Goal: Information Seeking & Learning: Learn about a topic

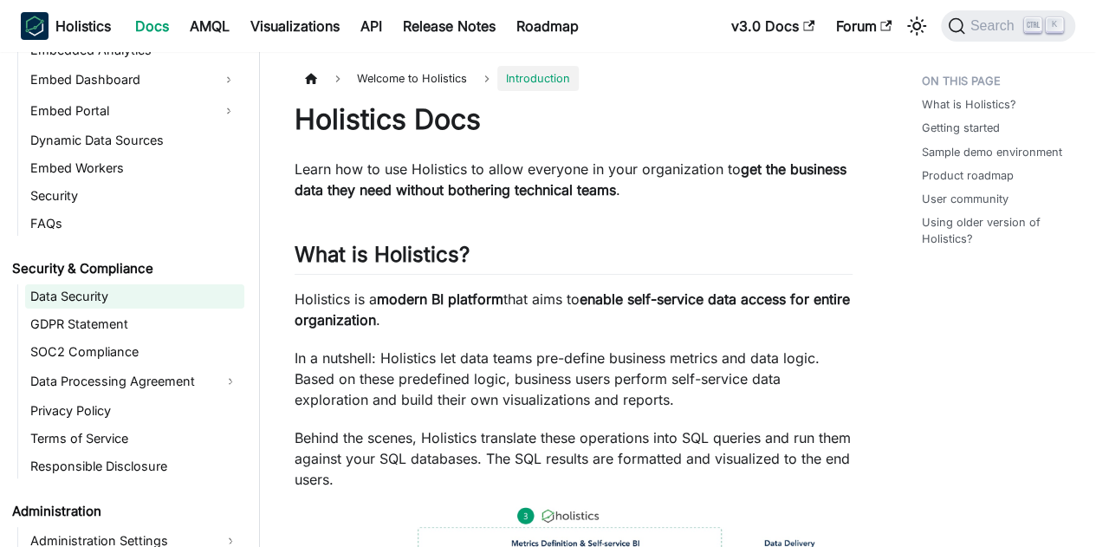
scroll to position [1906, 0]
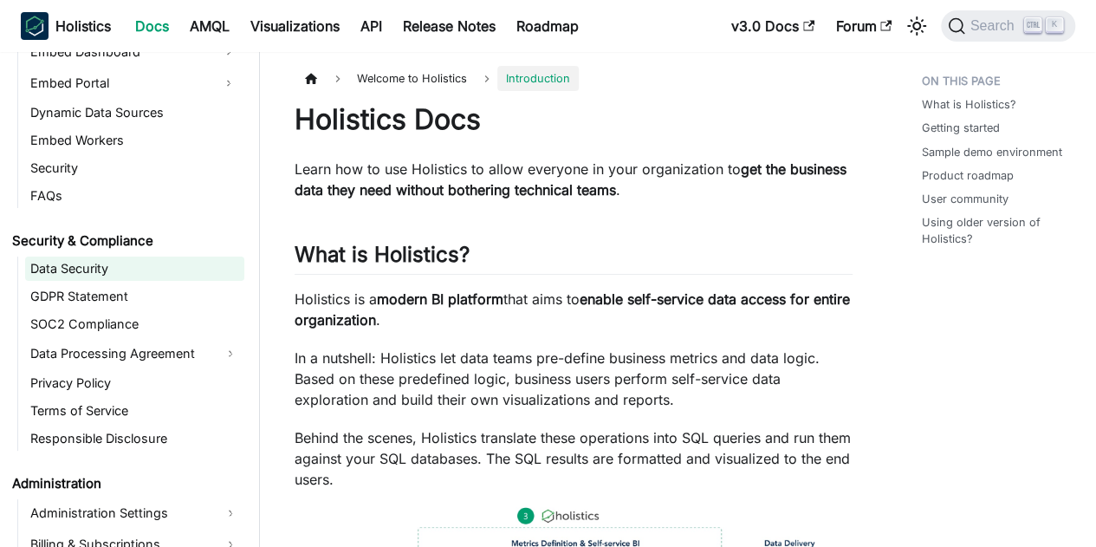
click at [82, 276] on link "Data Security" at bounding box center [134, 268] width 219 height 24
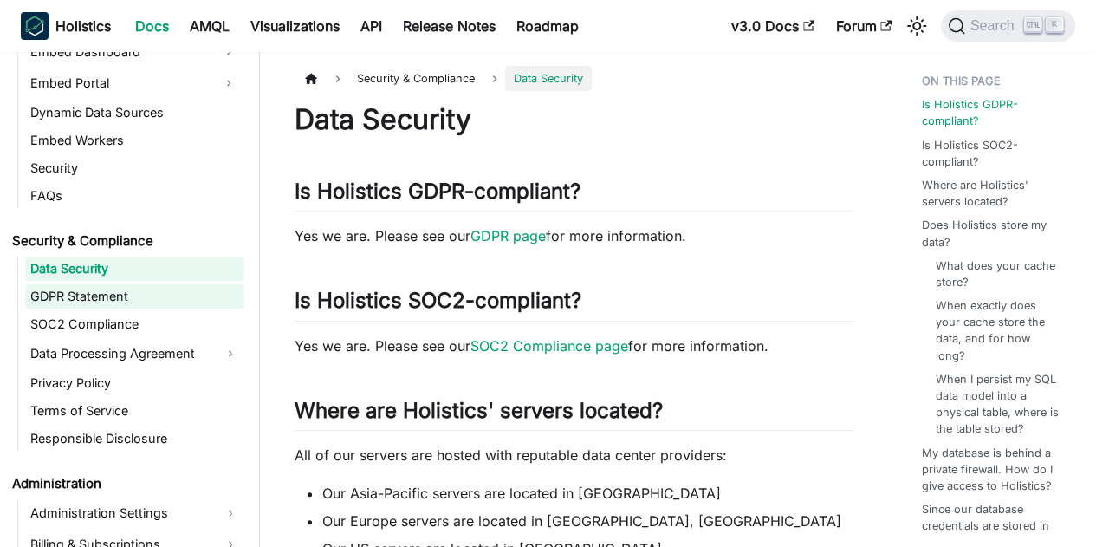
click at [61, 298] on link "GDPR Statement" at bounding box center [134, 296] width 219 height 24
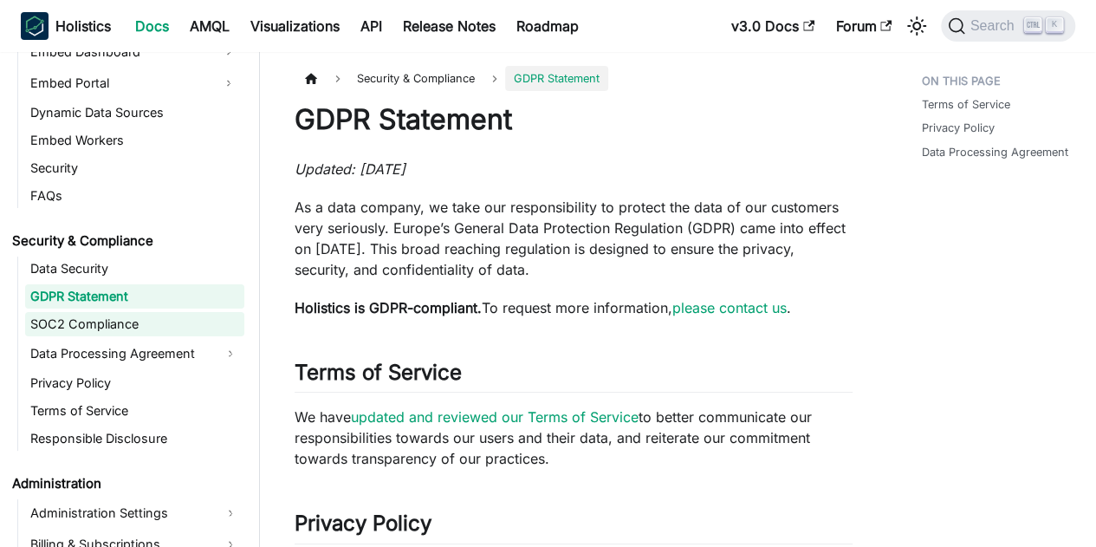
click at [73, 325] on link "SOC2 Compliance" at bounding box center [134, 324] width 219 height 24
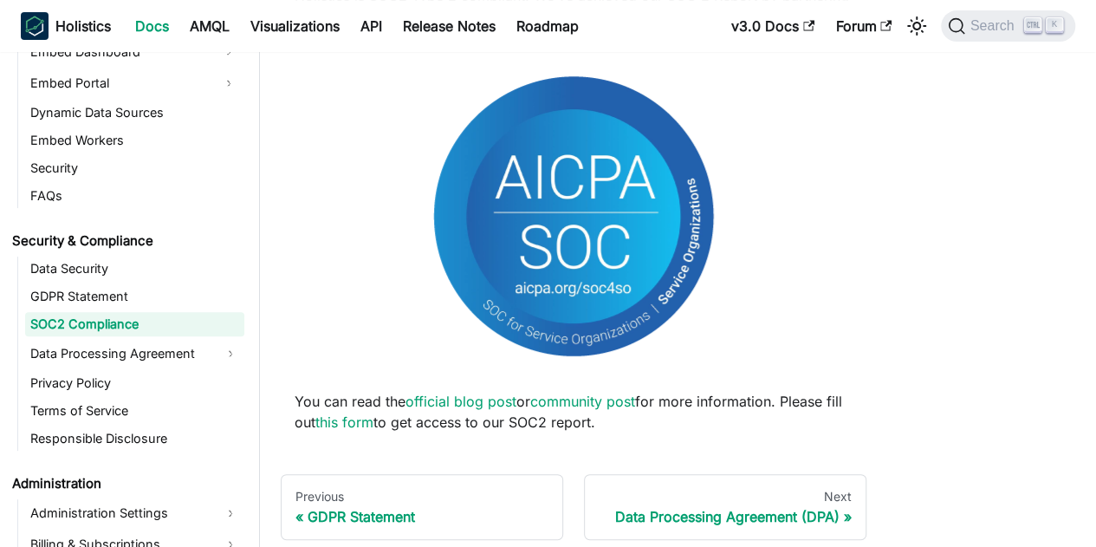
scroll to position [260, 0]
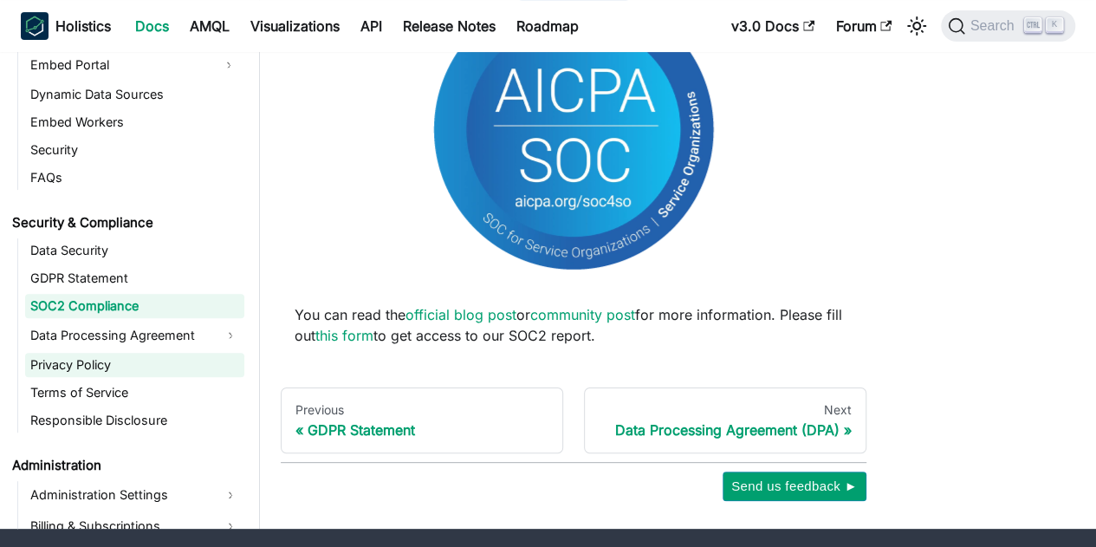
click at [71, 364] on link "Privacy Policy" at bounding box center [134, 365] width 219 height 24
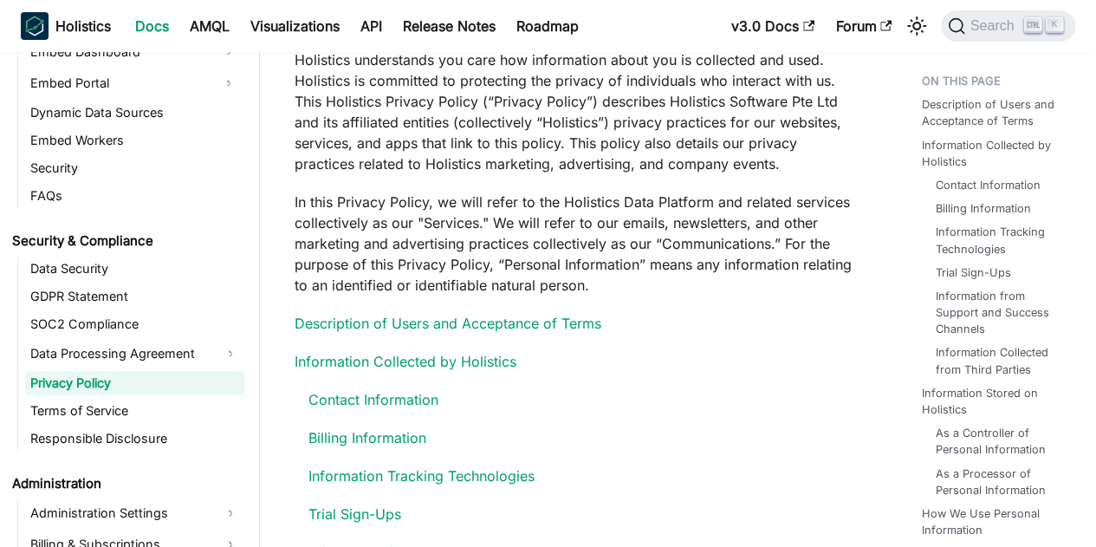
scroll to position [173, 0]
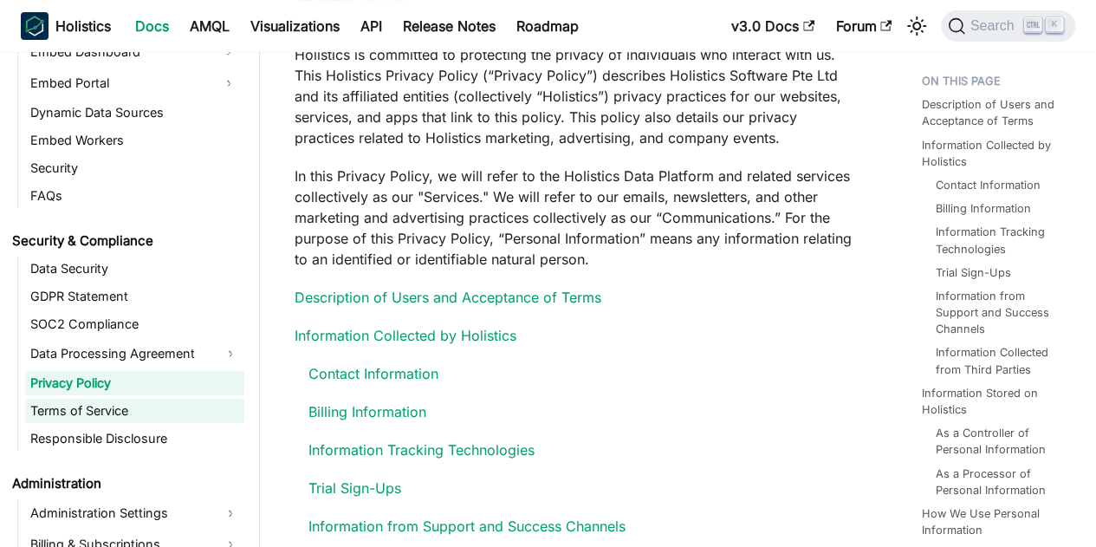
click at [91, 409] on link "Terms of Service" at bounding box center [134, 411] width 219 height 24
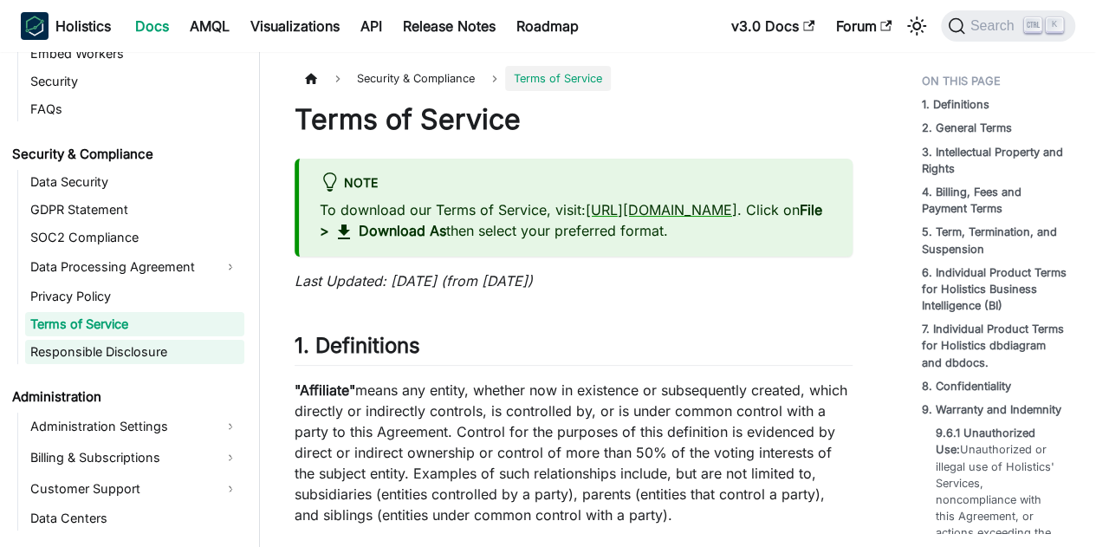
scroll to position [1906, 0]
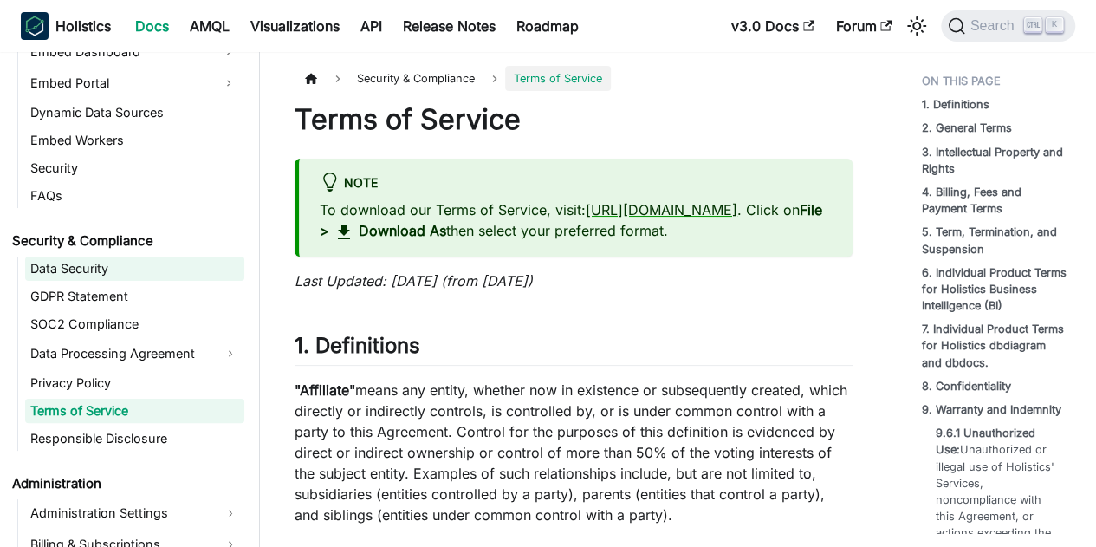
click at [54, 275] on link "Data Security" at bounding box center [134, 268] width 219 height 24
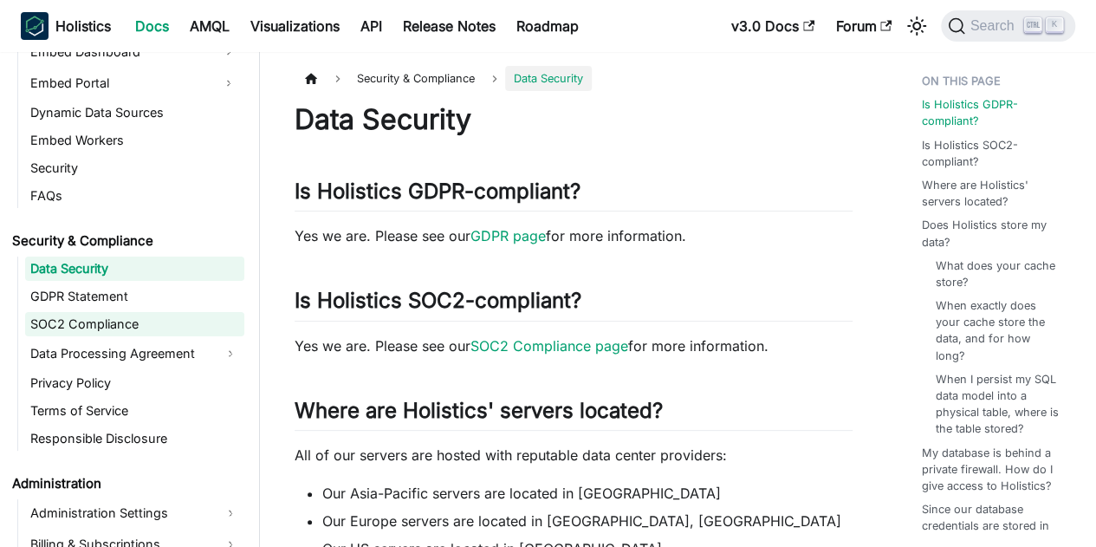
click at [55, 321] on link "SOC2 Compliance" at bounding box center [134, 324] width 219 height 24
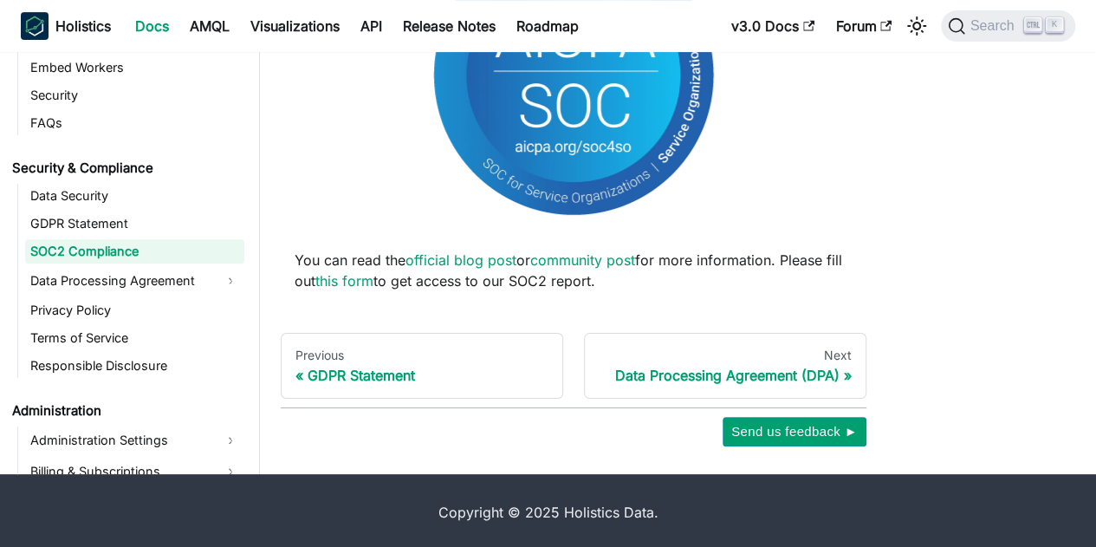
scroll to position [317, 0]
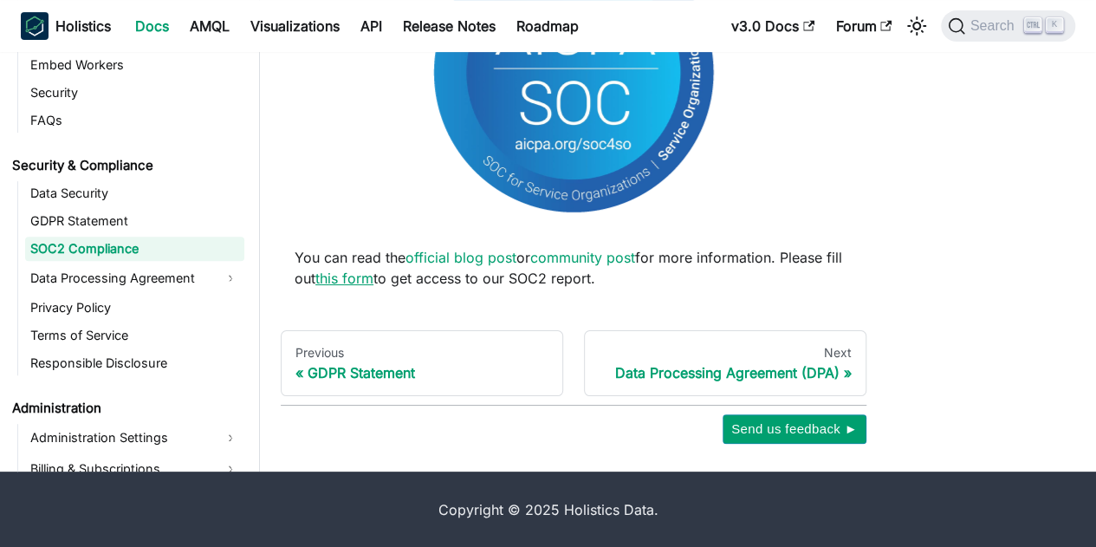
click at [373, 281] on link "this form" at bounding box center [344, 277] width 58 height 17
click at [74, 188] on link "Data Security" at bounding box center [134, 193] width 219 height 24
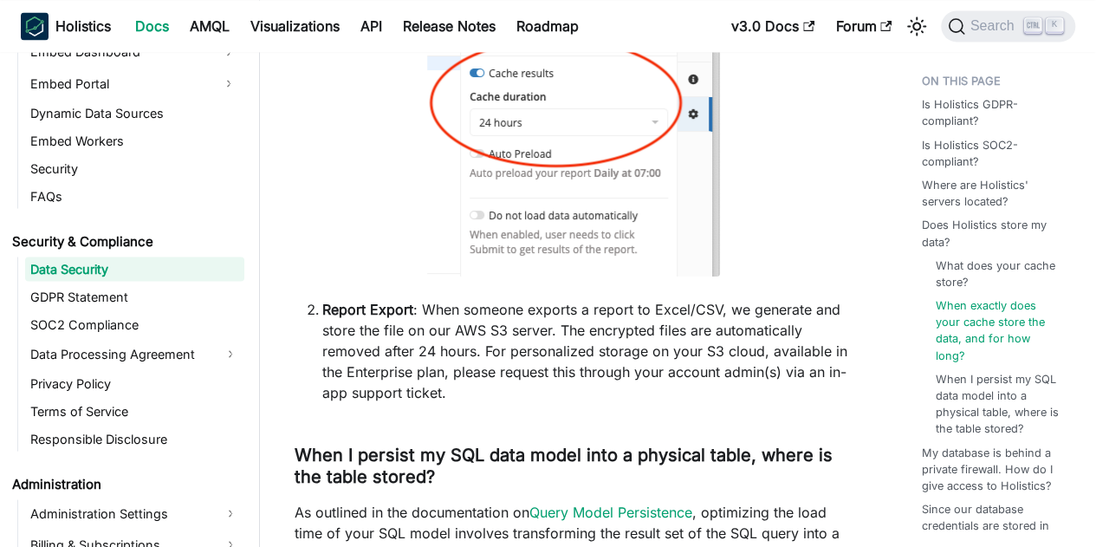
scroll to position [1646, 0]
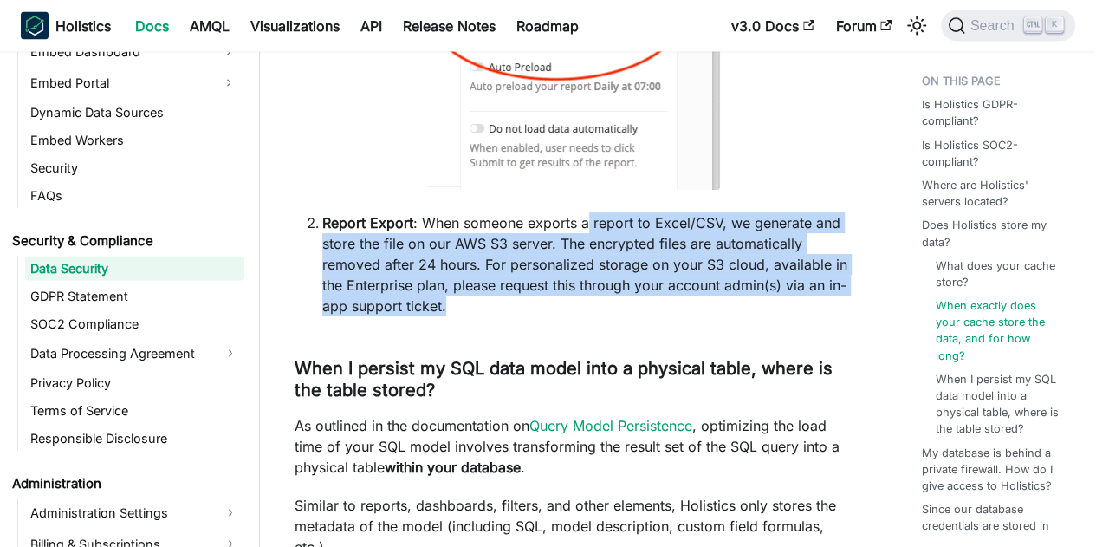
drag, startPoint x: 587, startPoint y: 200, endPoint x: 804, endPoint y: 284, distance: 232.3
click at [804, 284] on li "Report Export : When someone exports a report to Excel/CSV, we generate and sto…" at bounding box center [587, 264] width 530 height 104
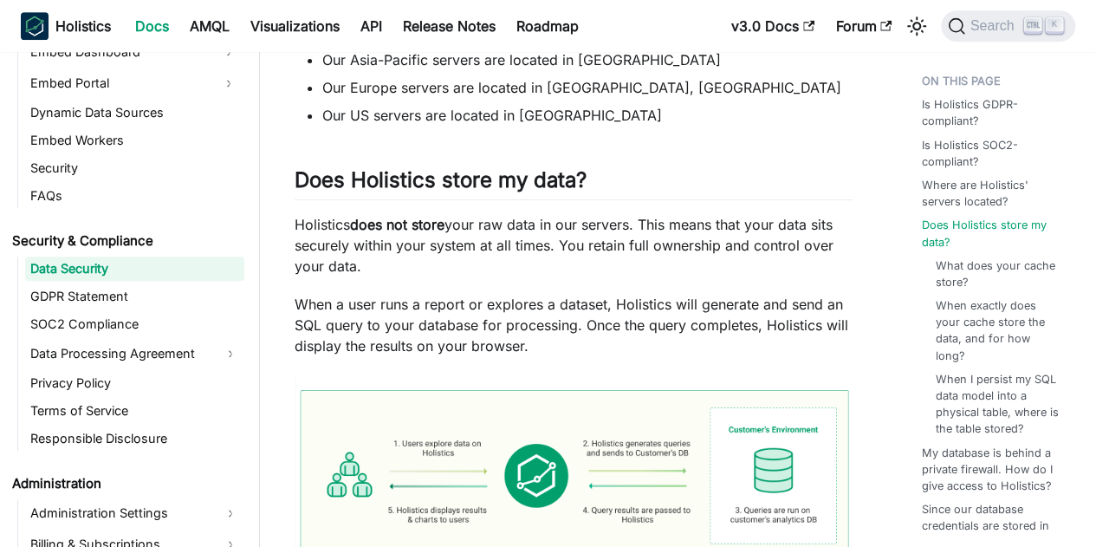
scroll to position [520, 0]
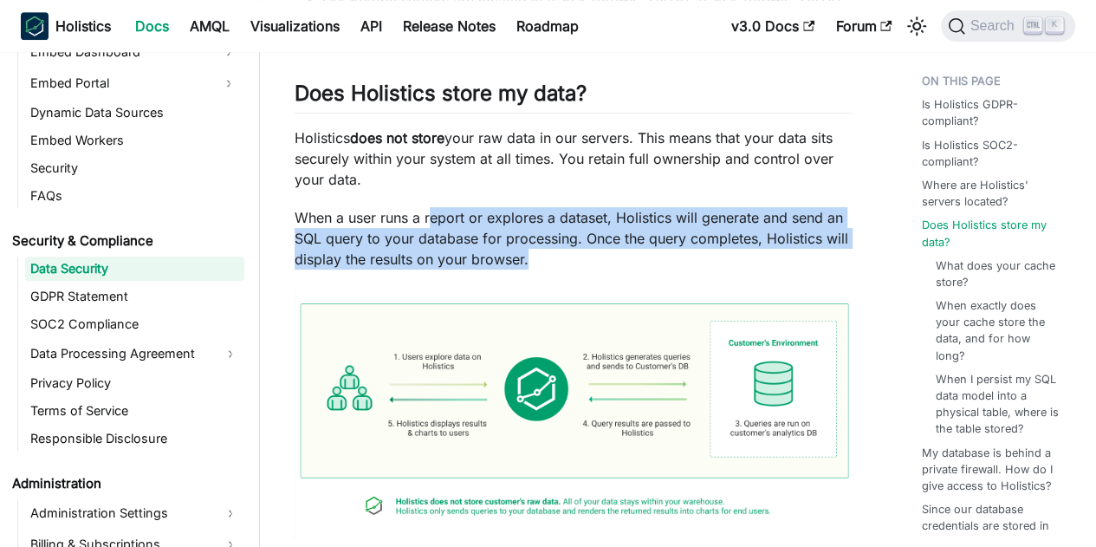
drag, startPoint x: 430, startPoint y: 216, endPoint x: 678, endPoint y: 251, distance: 251.2
click at [678, 251] on p "When a user runs a report or explores a dataset, Holistics will generate and se…" at bounding box center [574, 238] width 558 height 62
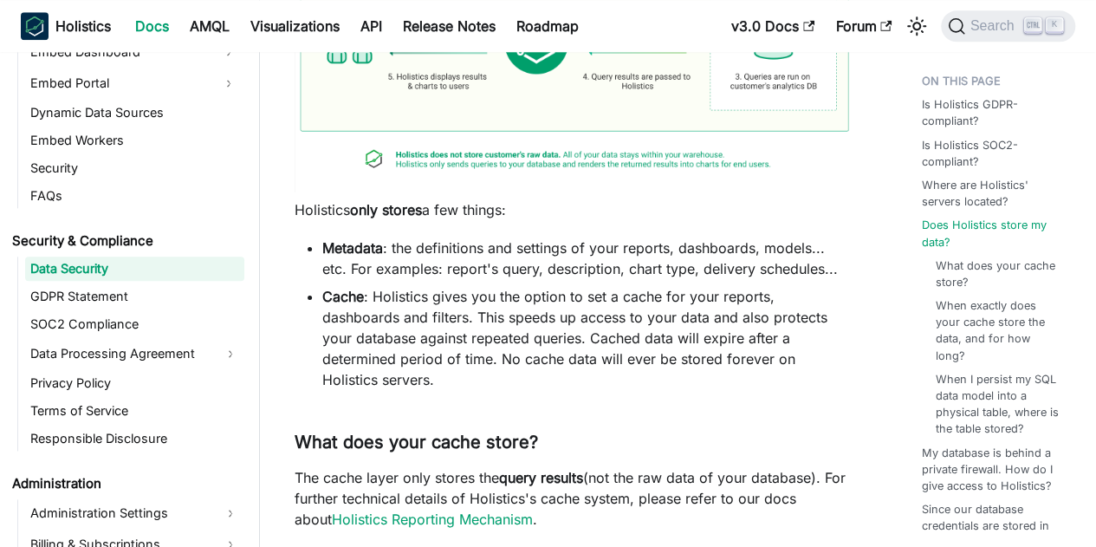
scroll to position [953, 0]
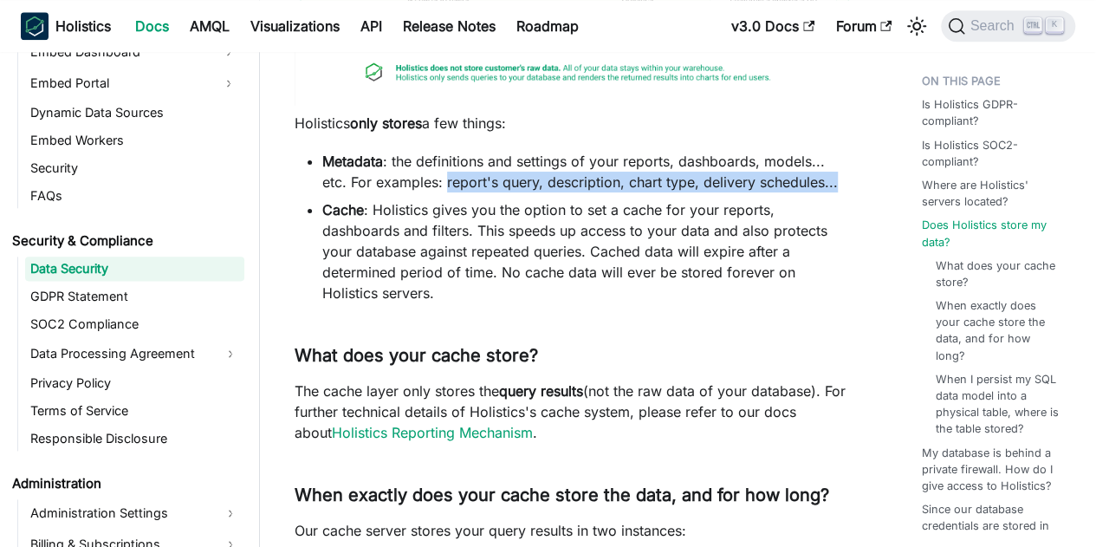
drag, startPoint x: 419, startPoint y: 178, endPoint x: 808, endPoint y: 179, distance: 389.0
click at [808, 179] on li "Metadata : the definitions and settings of your reports, dashboards, models... …" at bounding box center [587, 172] width 530 height 42
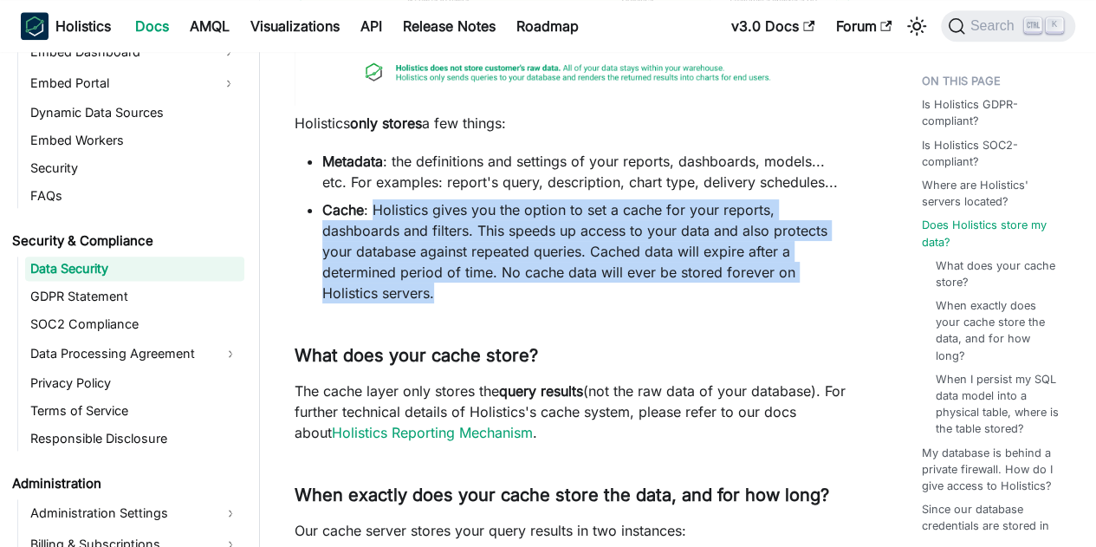
drag, startPoint x: 373, startPoint y: 206, endPoint x: 780, endPoint y: 269, distance: 412.0
click at [780, 269] on li "Cache : Holistics gives you the option to set a cache for your reports, dashboa…" at bounding box center [587, 251] width 530 height 104
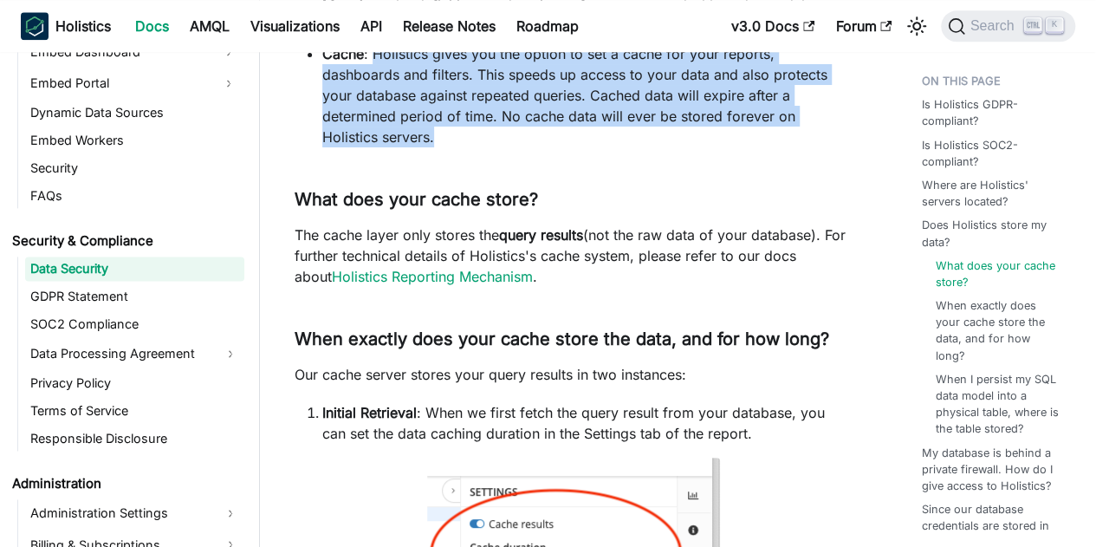
scroll to position [1126, 0]
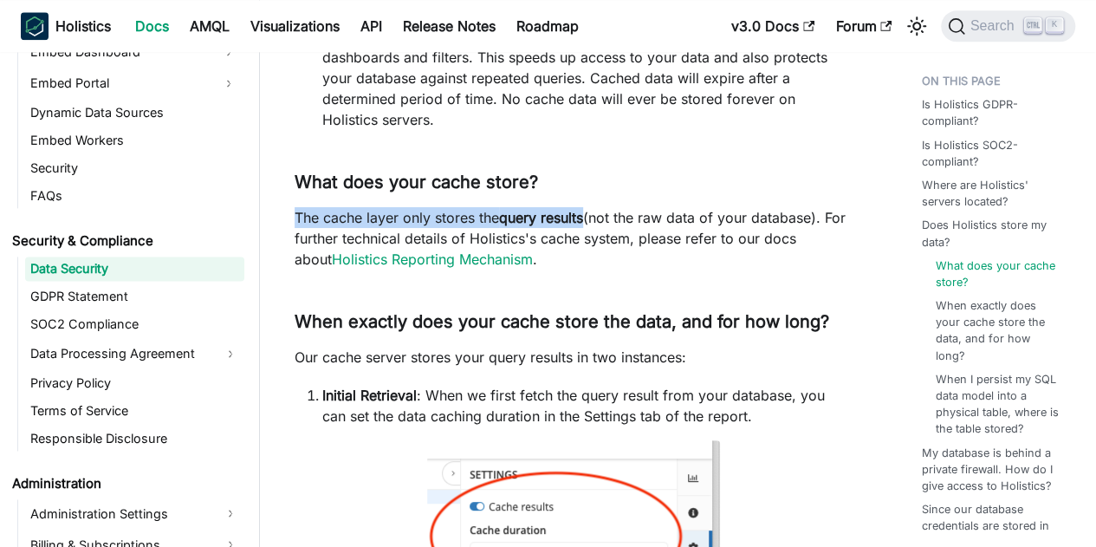
drag, startPoint x: 295, startPoint y: 193, endPoint x: 589, endPoint y: 197, distance: 294.6
click at [589, 207] on p "The cache layer only stores the query results (not the raw data of your databas…" at bounding box center [574, 238] width 558 height 62
click at [453, 250] on link "Holistics Reporting Mechanism" at bounding box center [432, 258] width 201 height 17
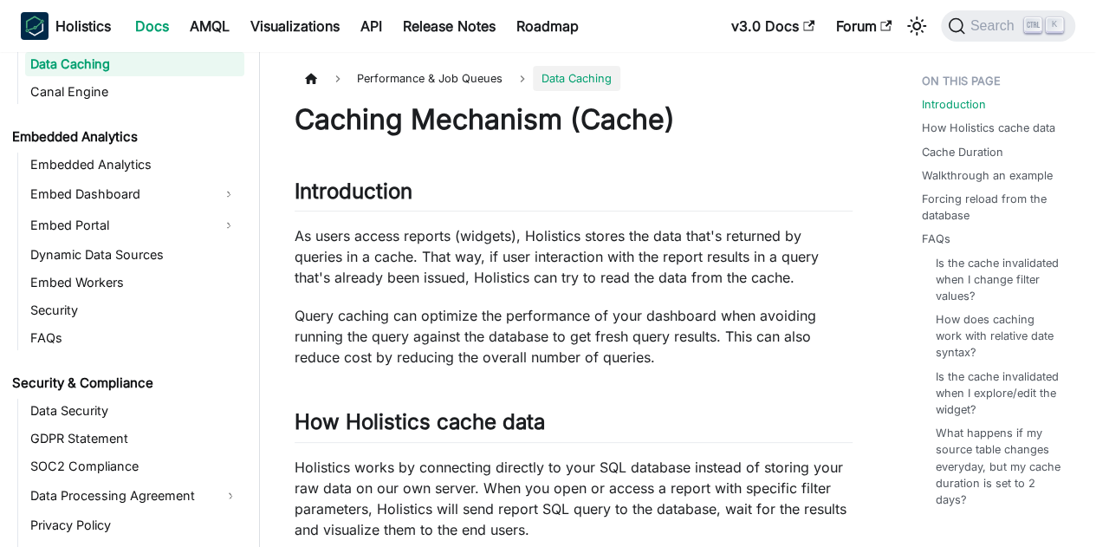
scroll to position [1764, 0]
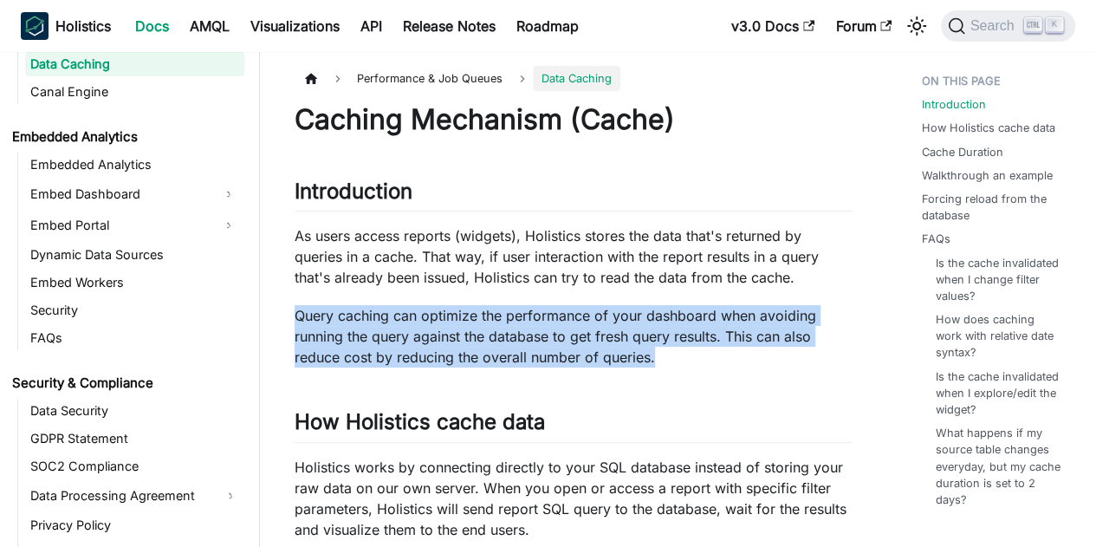
drag, startPoint x: 298, startPoint y: 319, endPoint x: 684, endPoint y: 351, distance: 387.8
click at [684, 351] on p "Query caching can optimize the performance of your dashboard when avoiding runn…" at bounding box center [574, 336] width 558 height 62
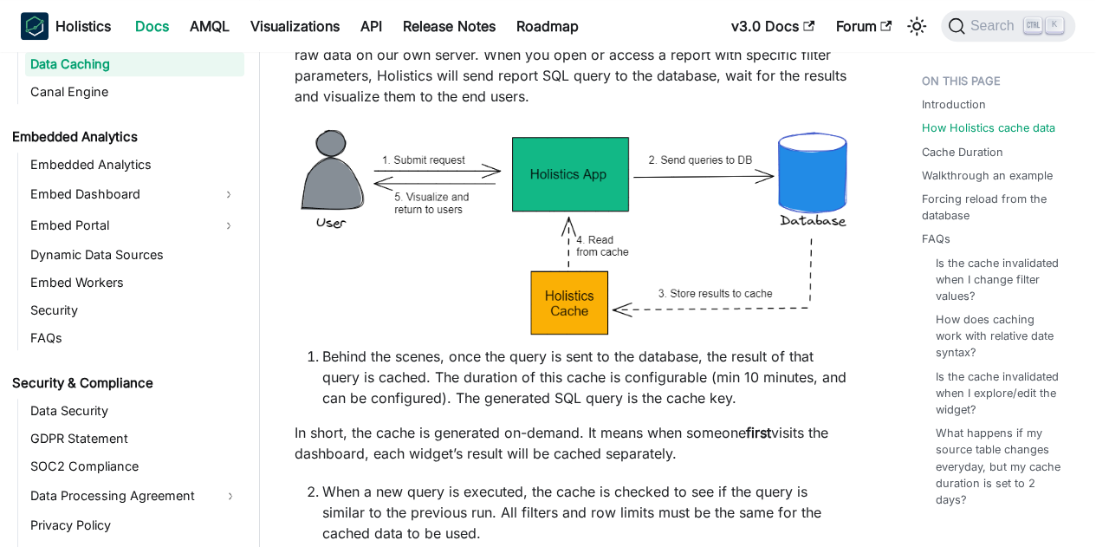
scroll to position [520, 0]
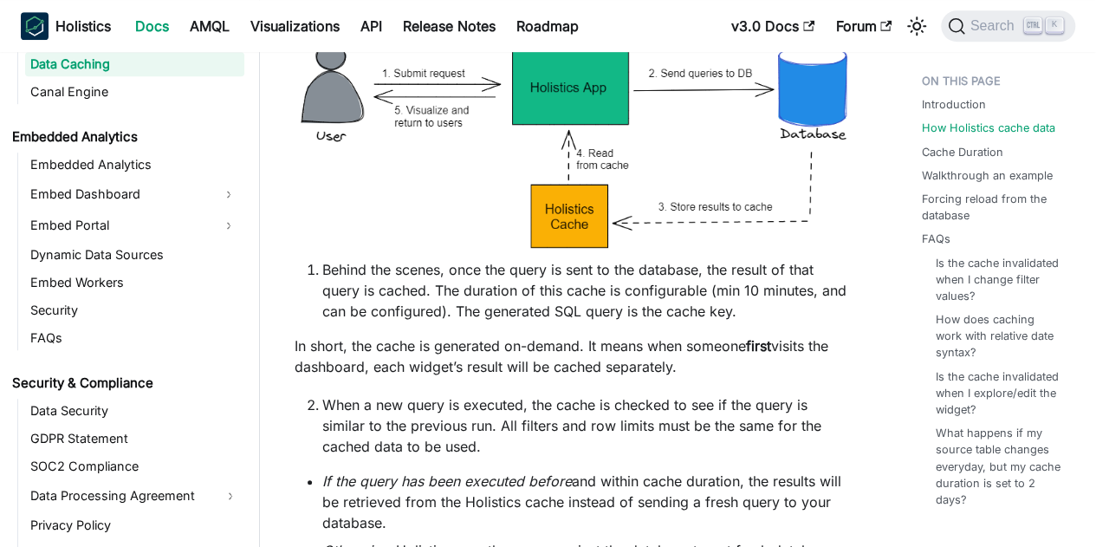
drag, startPoint x: 364, startPoint y: 367, endPoint x: 677, endPoint y: 367, distance: 312.8
click at [677, 367] on p "In short, the cache is generated on-demand. It means when someone first visits …" at bounding box center [574, 356] width 558 height 42
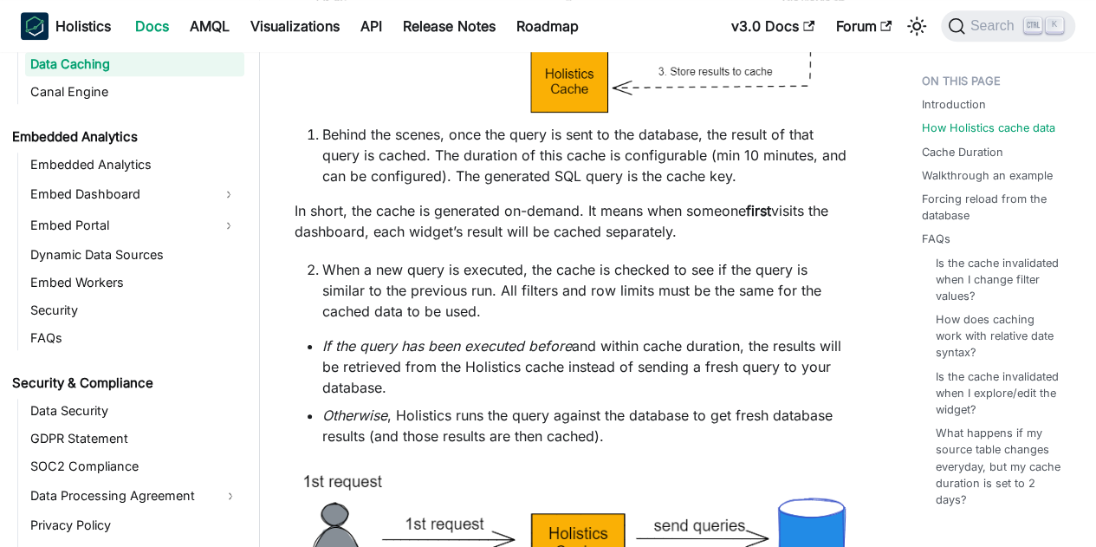
scroll to position [693, 0]
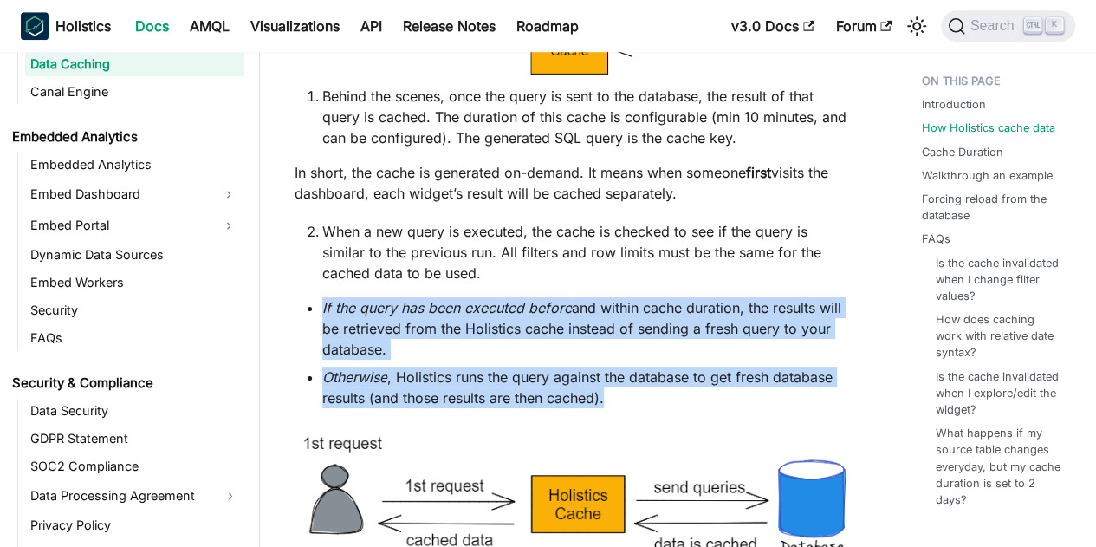
drag, startPoint x: 322, startPoint y: 306, endPoint x: 749, endPoint y: 403, distance: 437.2
click at [749, 403] on ul "If the query has been executed before and within cache duration, the results wi…" at bounding box center [574, 352] width 558 height 111
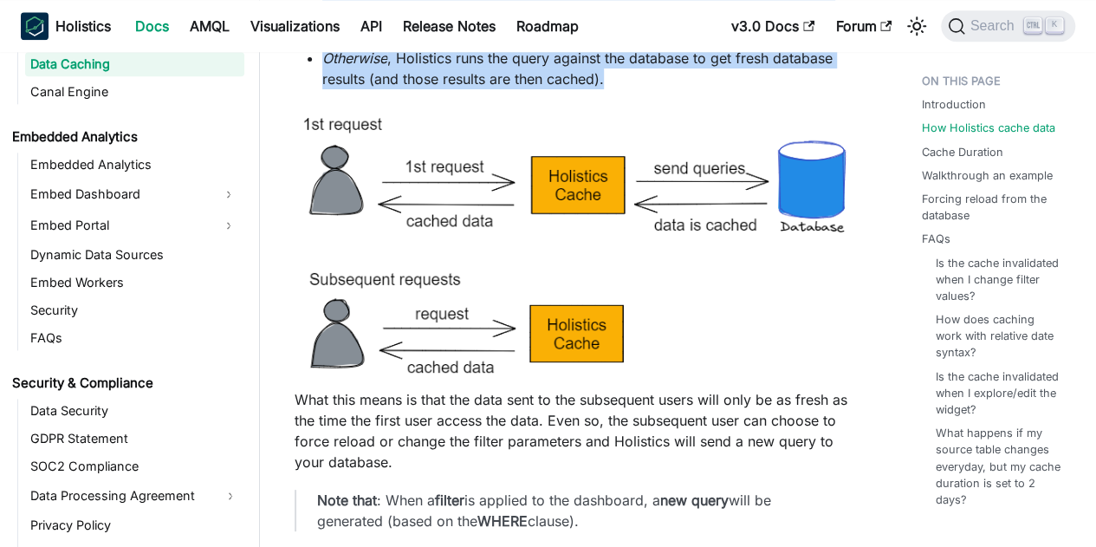
scroll to position [1040, 0]
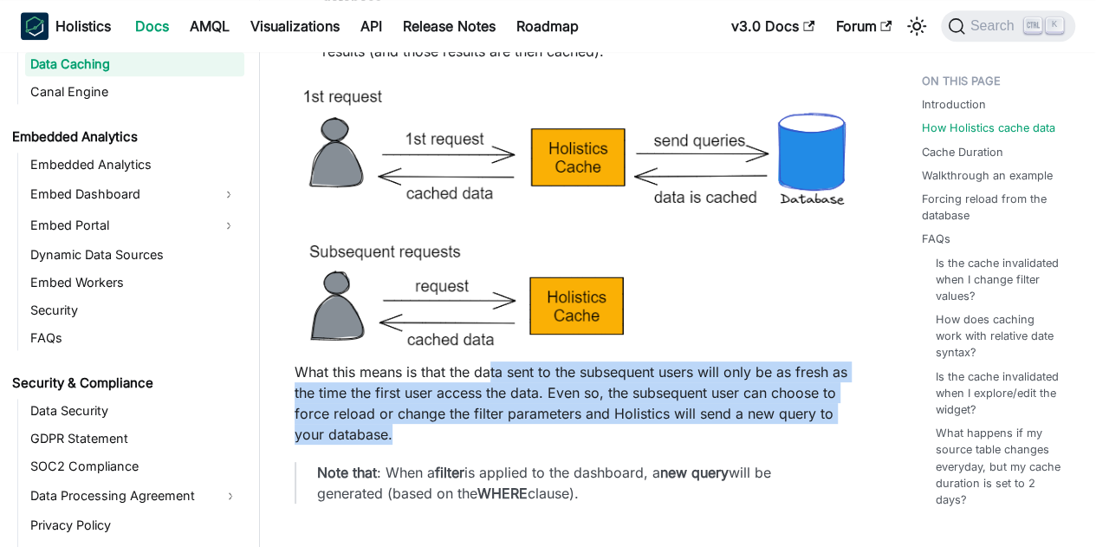
drag, startPoint x: 490, startPoint y: 370, endPoint x: 821, endPoint y: 435, distance: 336.4
click at [821, 435] on p "What this means is that the data sent to the subsequent users will only be as f…" at bounding box center [574, 402] width 558 height 83
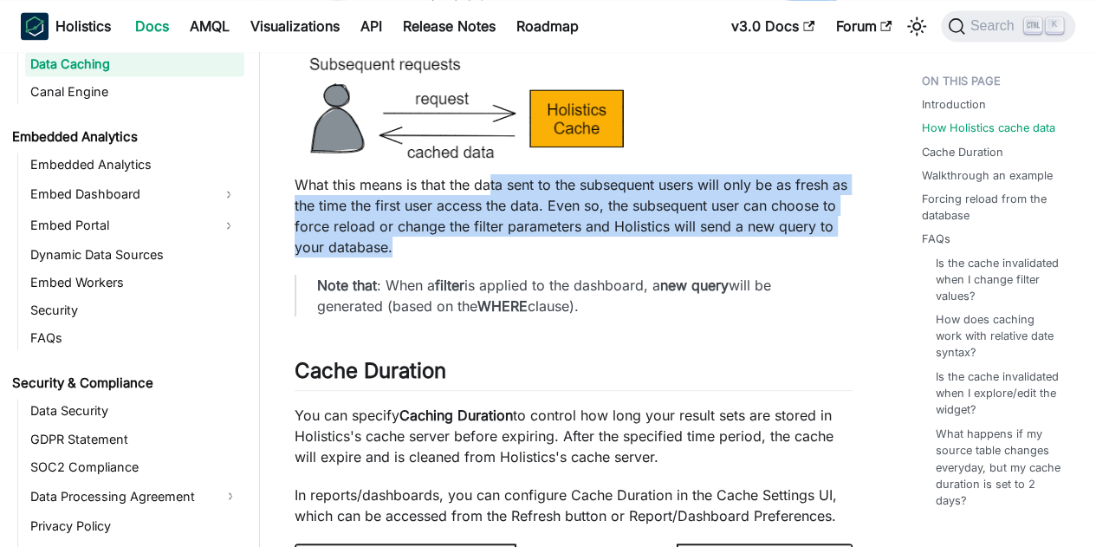
scroll to position [1300, 0]
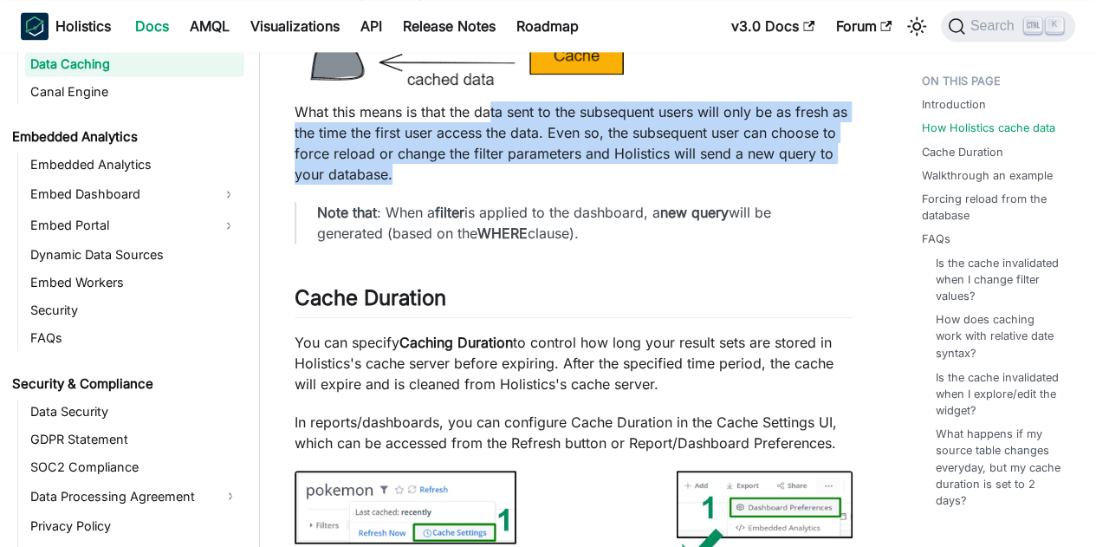
drag, startPoint x: 295, startPoint y: 344, endPoint x: 667, endPoint y: 380, distance: 373.5
click at [667, 380] on p "You can specify Caching Duration to control how long your result sets are store…" at bounding box center [574, 363] width 558 height 62
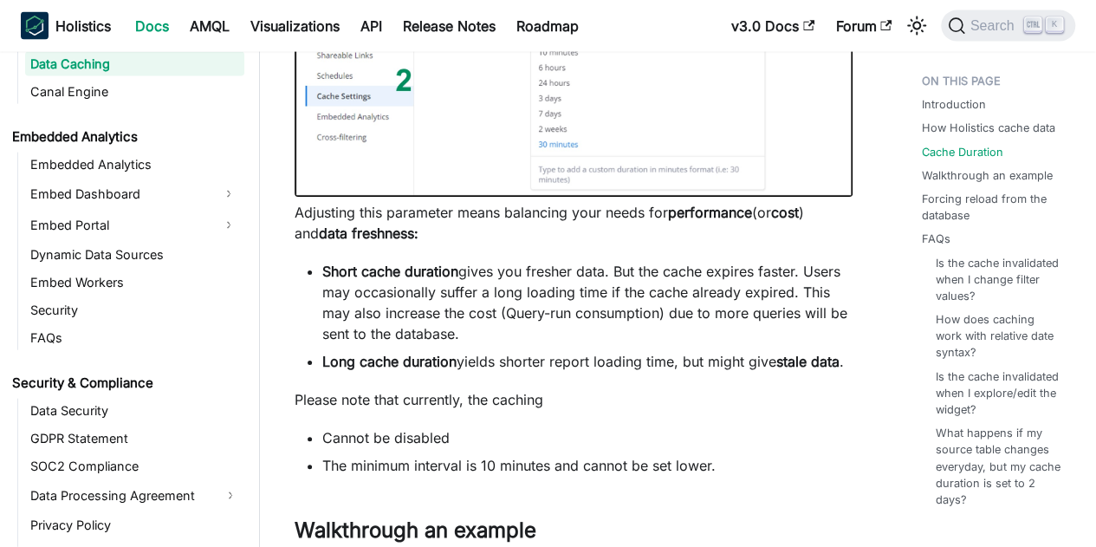
scroll to position [1993, 0]
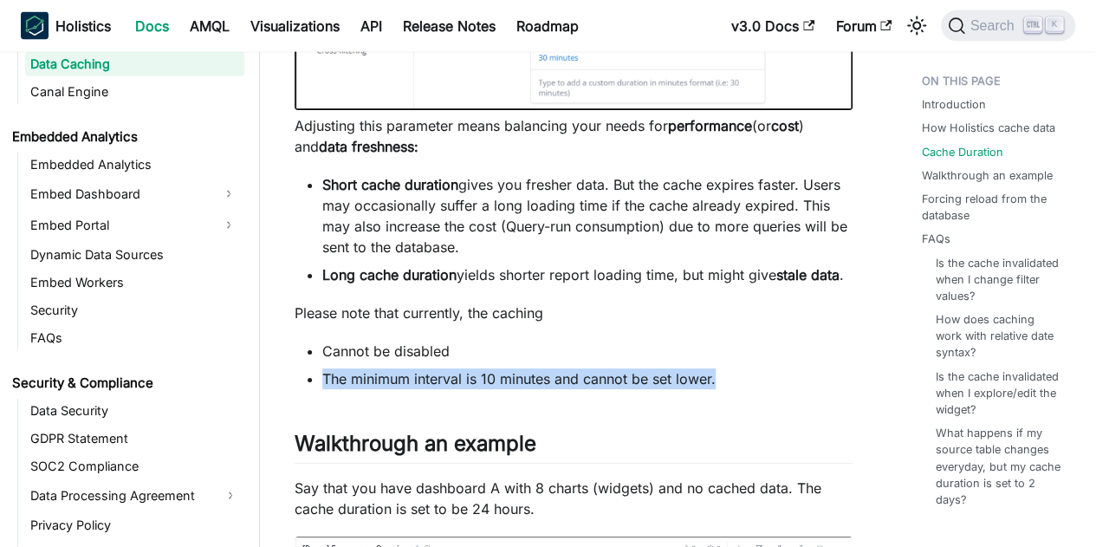
drag, startPoint x: 324, startPoint y: 378, endPoint x: 745, endPoint y: 369, distance: 421.2
click at [745, 369] on li "The minimum interval is 10 minutes and cannot be set lower." at bounding box center [587, 378] width 530 height 21
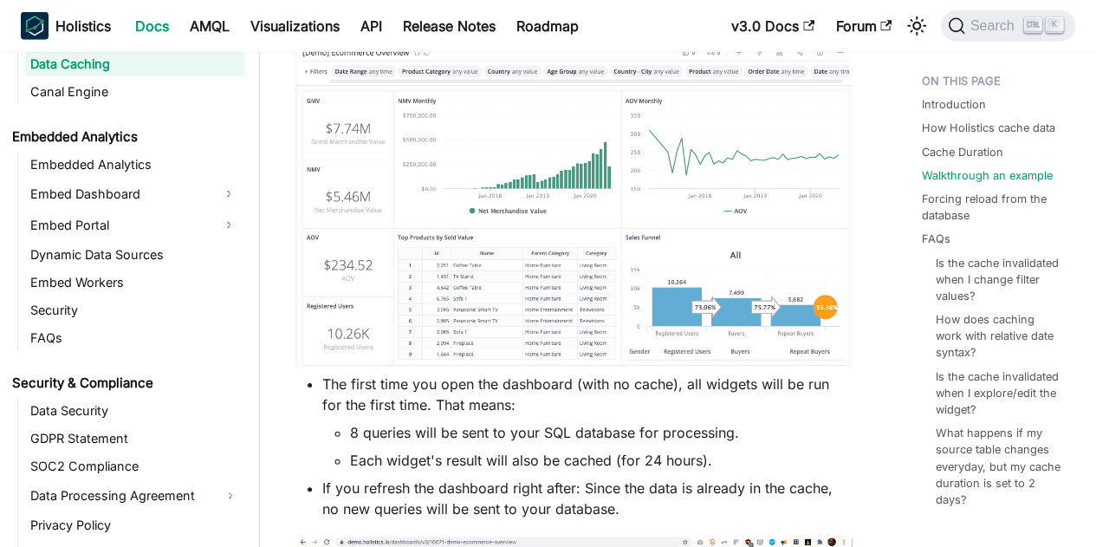
scroll to position [2513, 0]
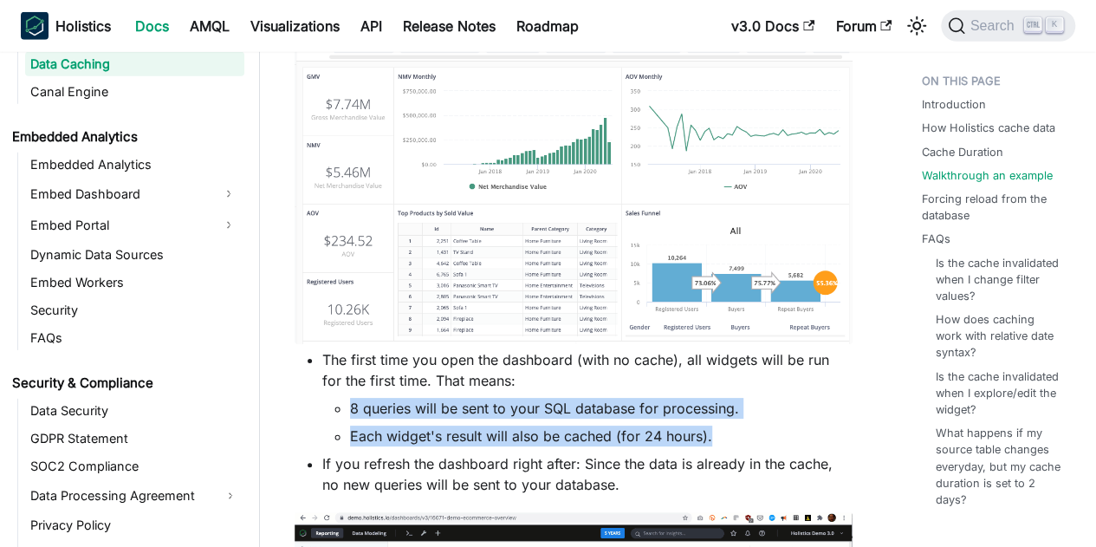
drag, startPoint x: 350, startPoint y: 408, endPoint x: 720, endPoint y: 425, distance: 370.4
click at [720, 425] on ul "8 queries will be sent to your SQL database for processing. Each widget's resul…" at bounding box center [587, 422] width 530 height 49
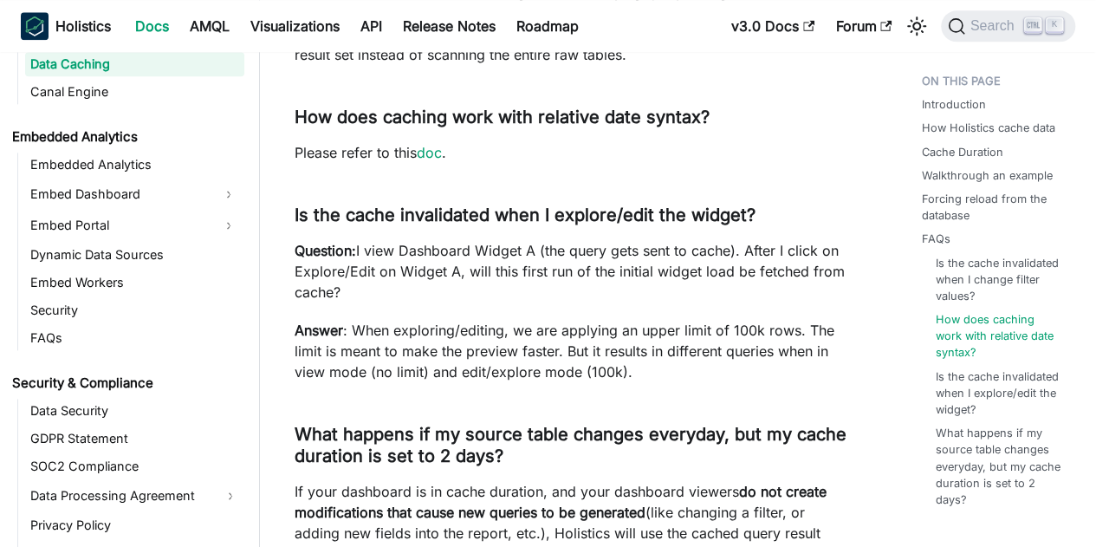
scroll to position [4419, 0]
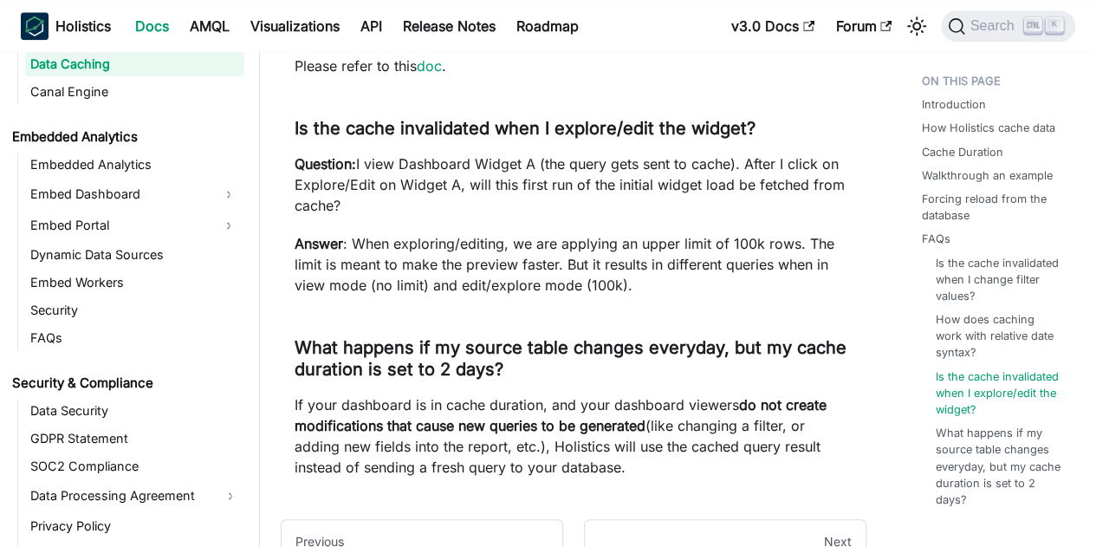
drag, startPoint x: 291, startPoint y: 425, endPoint x: 624, endPoint y: 486, distance: 338.2
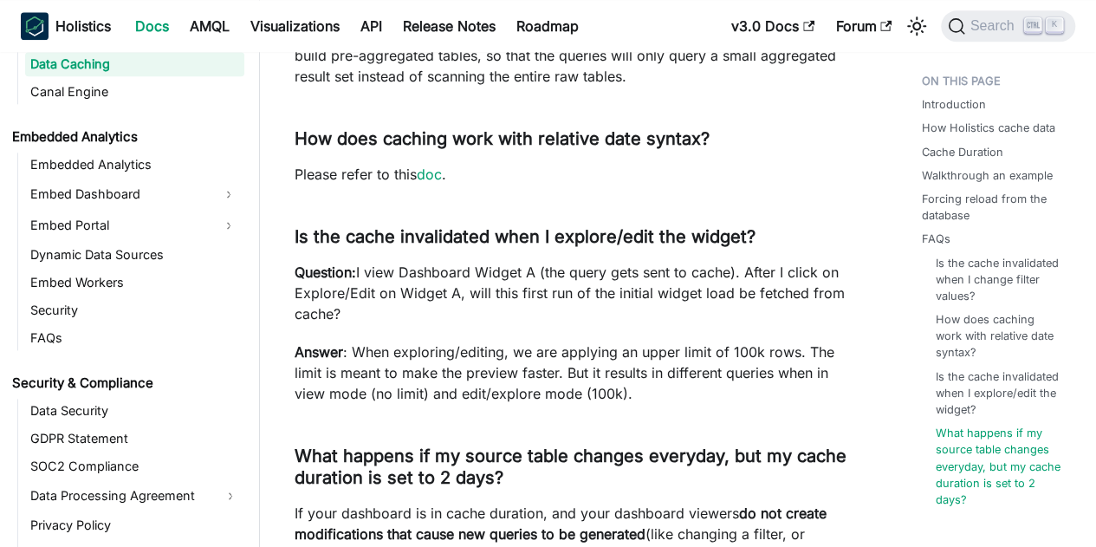
scroll to position [4592, 0]
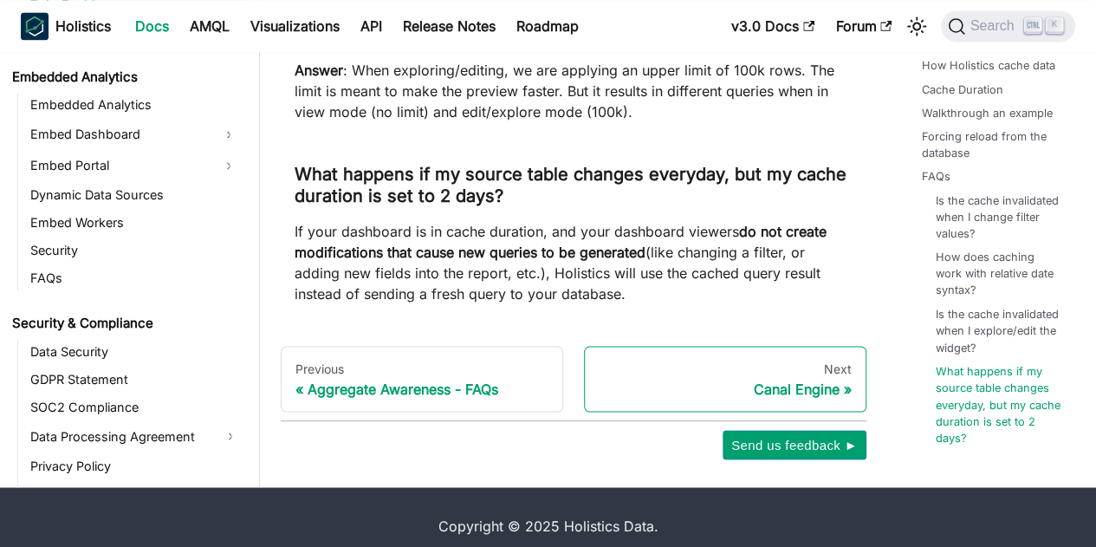
click at [827, 376] on div "Next" at bounding box center [725, 368] width 253 height 16
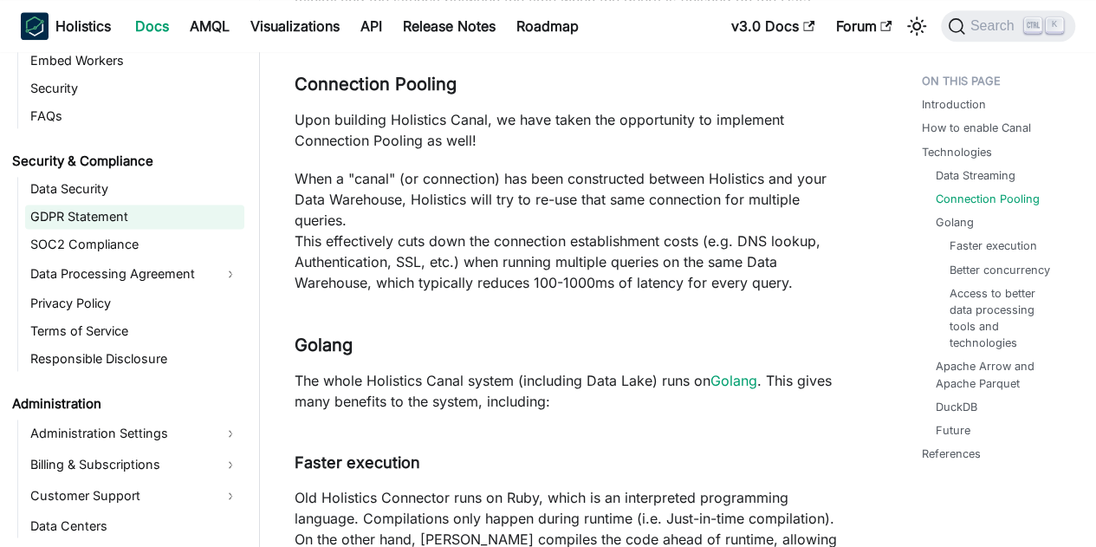
scroll to position [2024, 0]
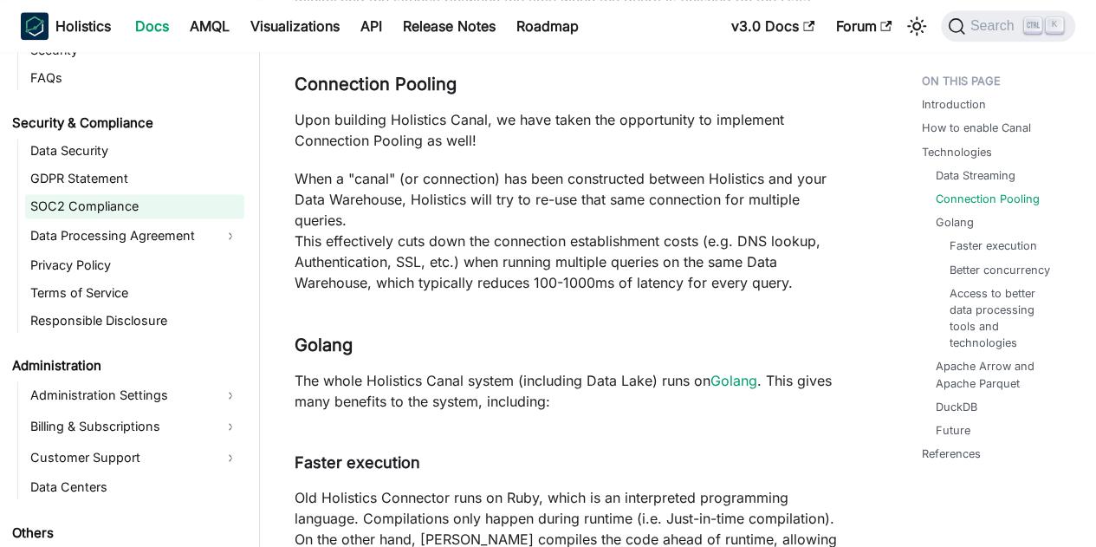
click at [65, 211] on link "SOC2 Compliance" at bounding box center [134, 206] width 219 height 24
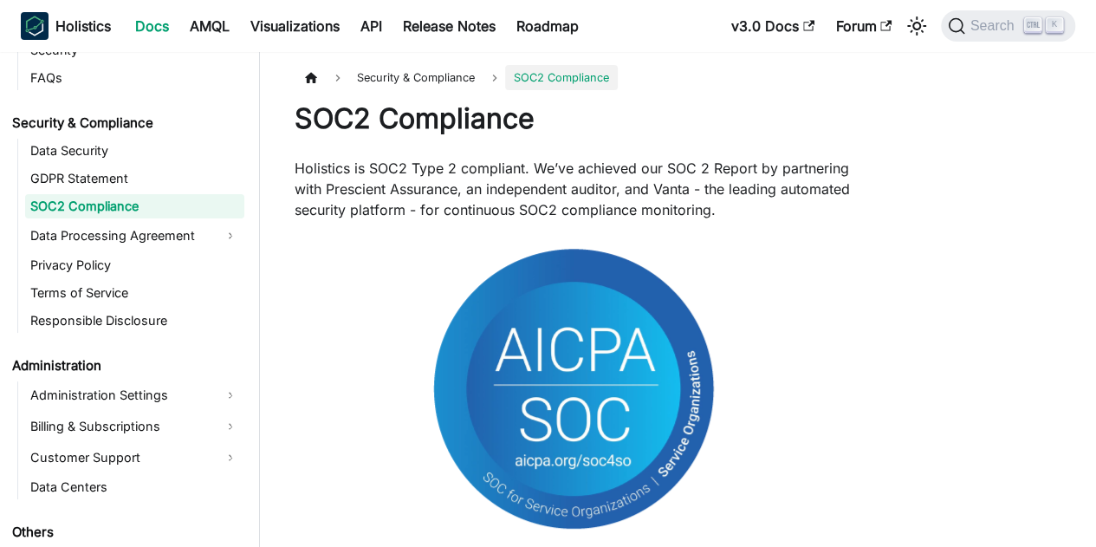
scroll to position [317, 0]
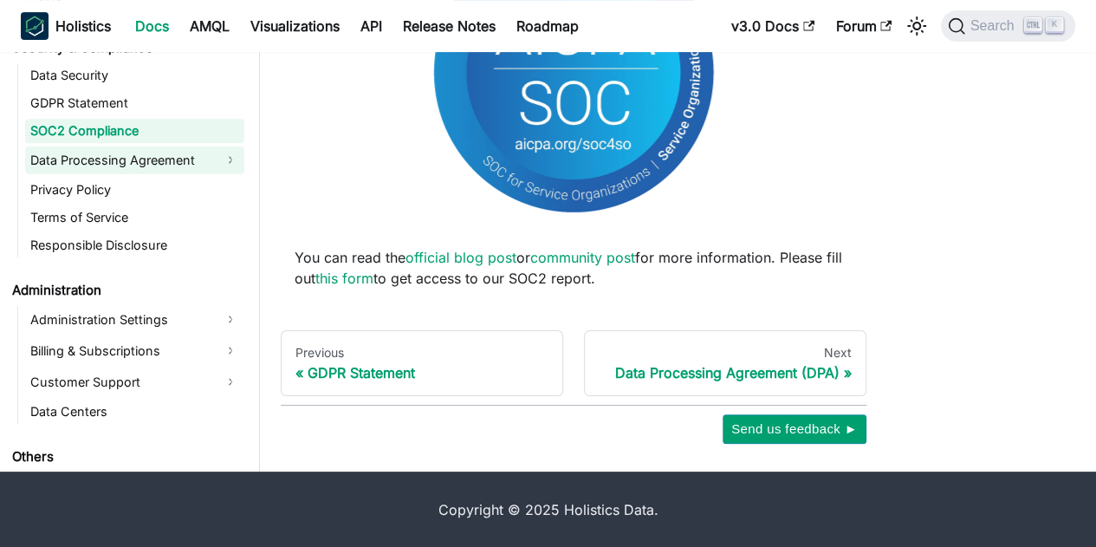
click at [113, 160] on link "Data Processing Agreement" at bounding box center [134, 160] width 219 height 28
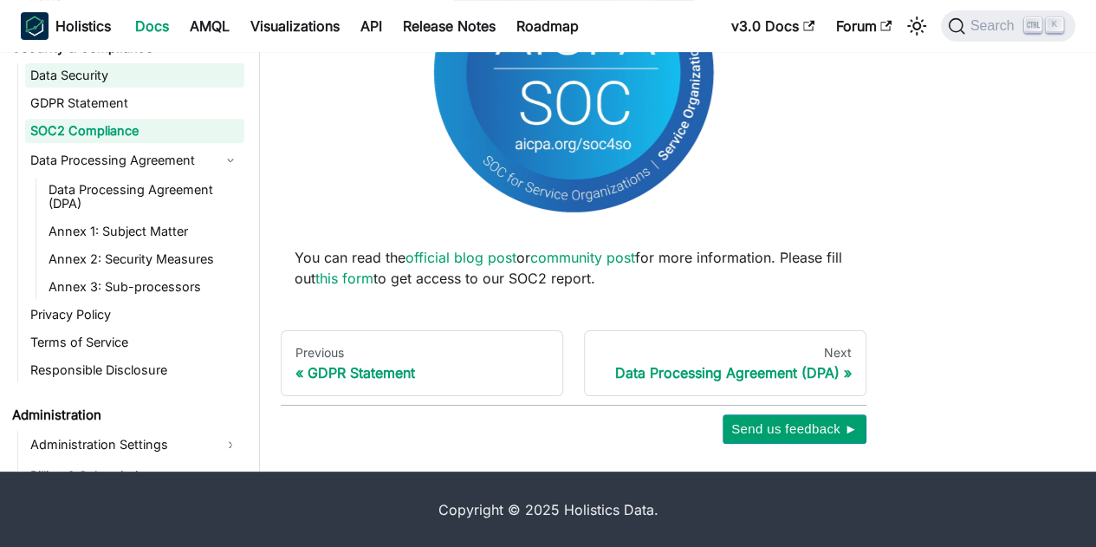
click at [83, 74] on link "Data Security" at bounding box center [134, 75] width 219 height 24
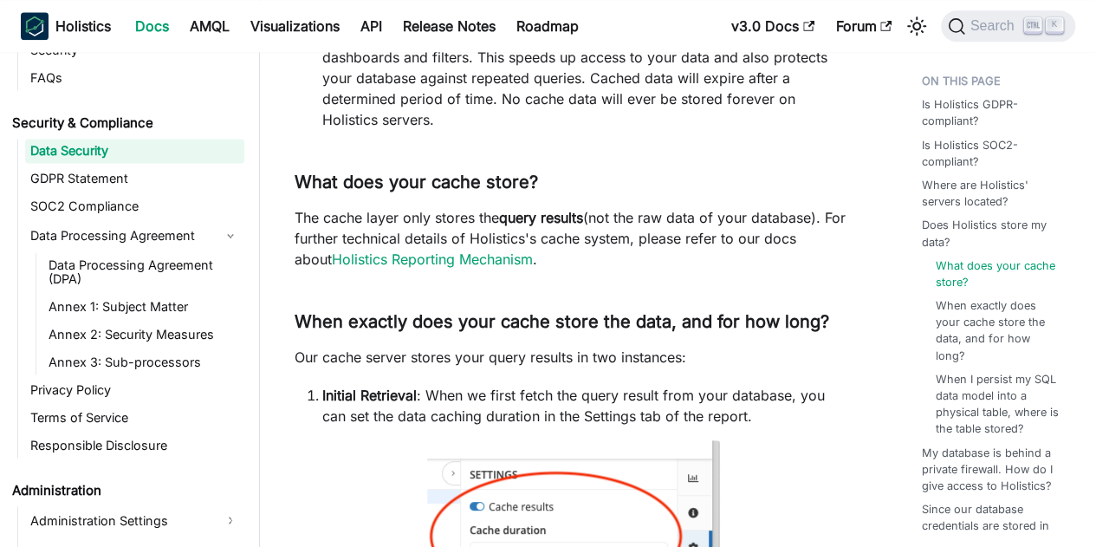
scroll to position [1213, 0]
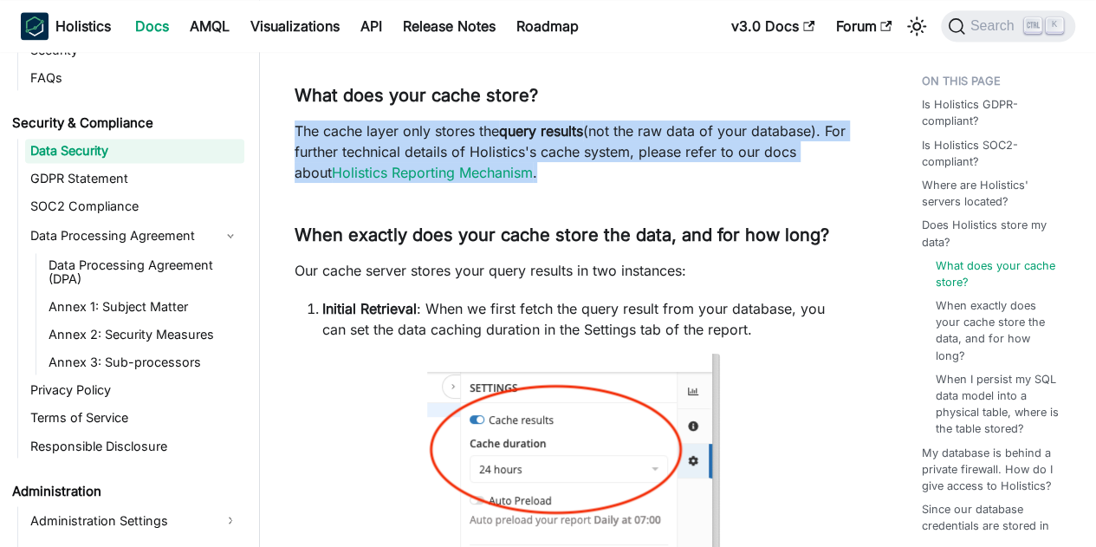
drag, startPoint x: 293, startPoint y: 103, endPoint x: 554, endPoint y: 148, distance: 264.7
click at [554, 148] on article "Security & Compliance Data Security On this page Data Security Is Holistics GDP…" at bounding box center [574, 270] width 586 height 2834
copy p "The cache layer only stores the query results (not the raw data of your databas…"
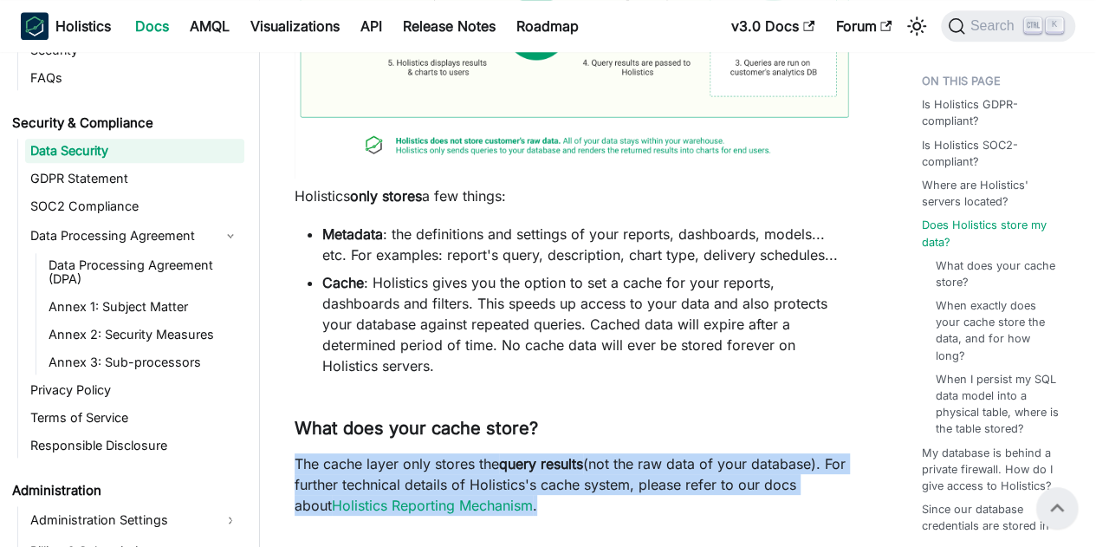
scroll to position [780, 0]
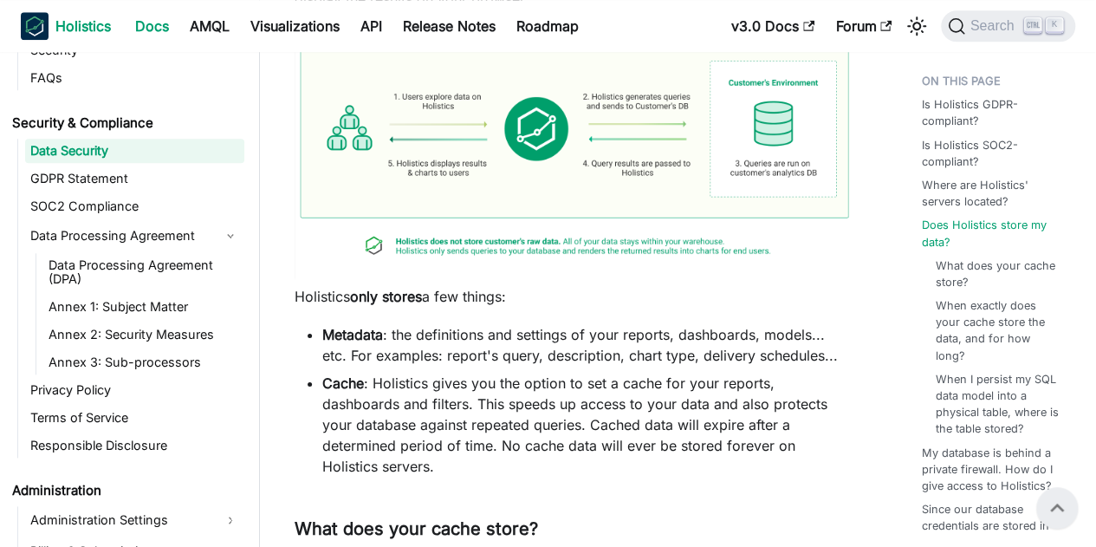
click at [73, 23] on b "Holistics" at bounding box center [82, 26] width 55 height 21
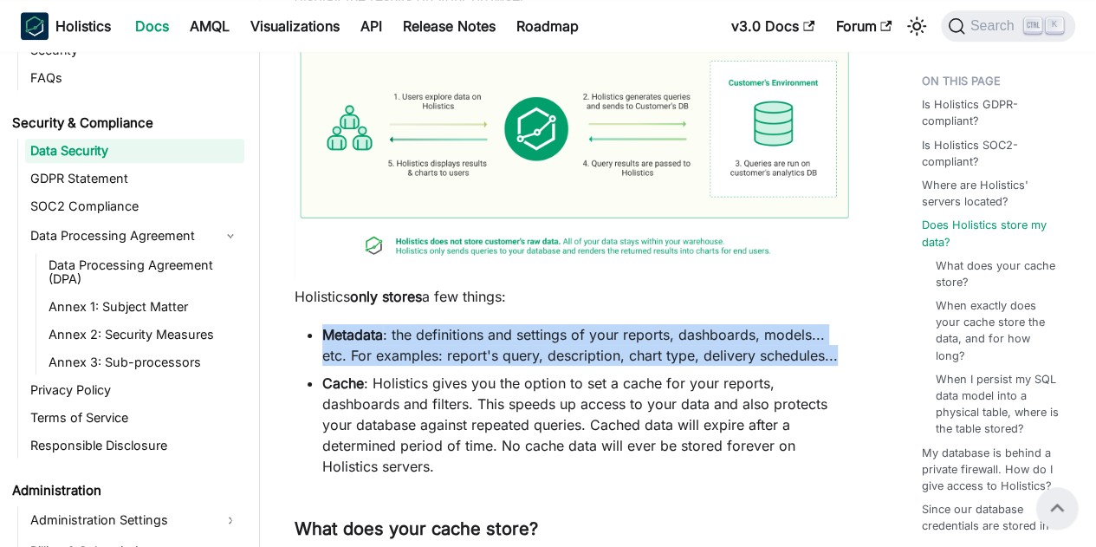
drag, startPoint x: 322, startPoint y: 333, endPoint x: 820, endPoint y: 359, distance: 498.0
click at [820, 359] on li "Metadata : the definitions and settings of your reports, dashboards, models... …" at bounding box center [587, 345] width 530 height 42
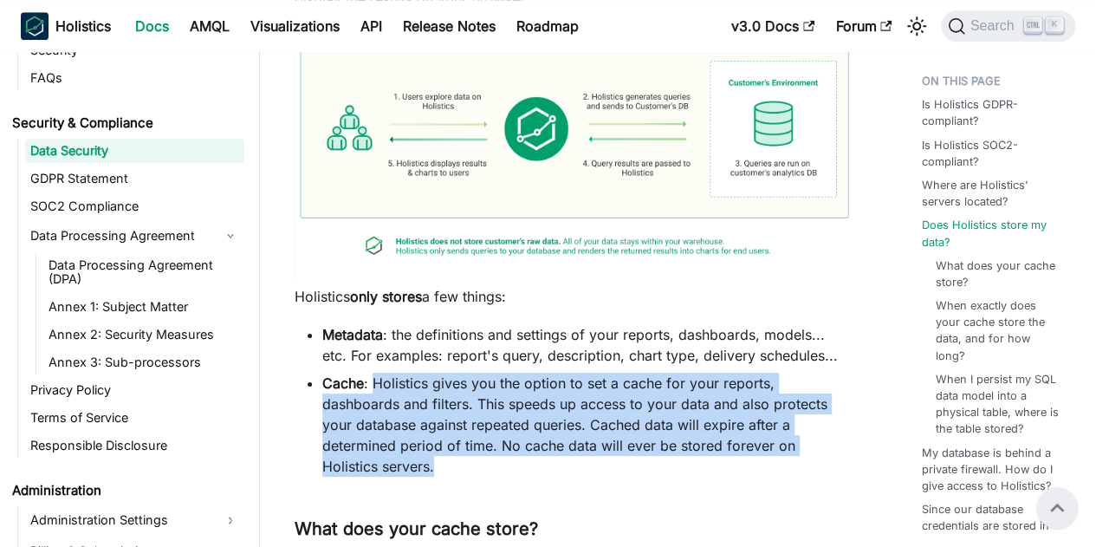
drag, startPoint x: 374, startPoint y: 375, endPoint x: 783, endPoint y: 450, distance: 415.7
click at [783, 450] on li "Cache : Holistics gives you the option to set a cache for your reports, dashboa…" at bounding box center [587, 425] width 530 height 104
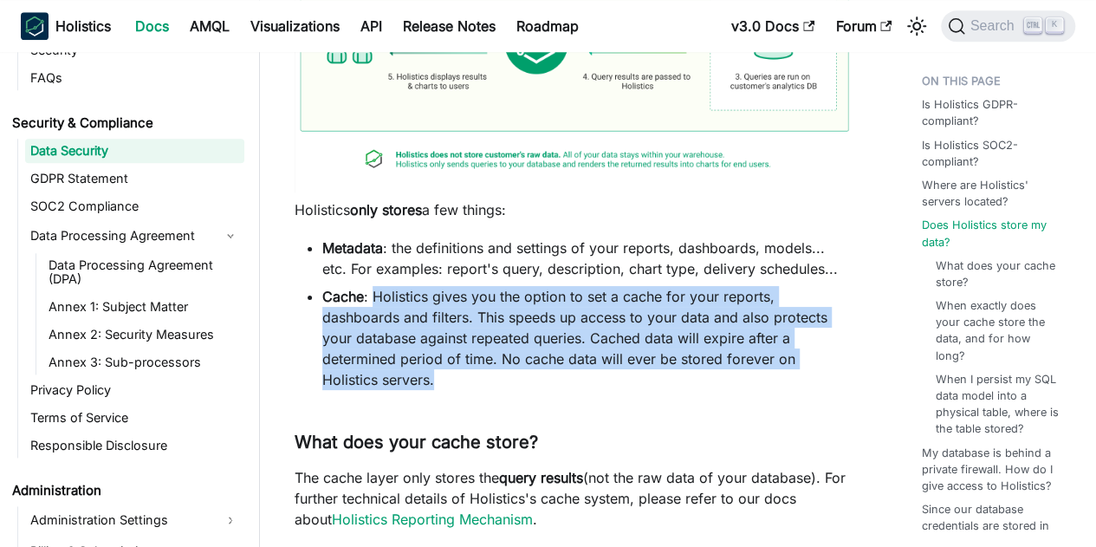
scroll to position [953, 0]
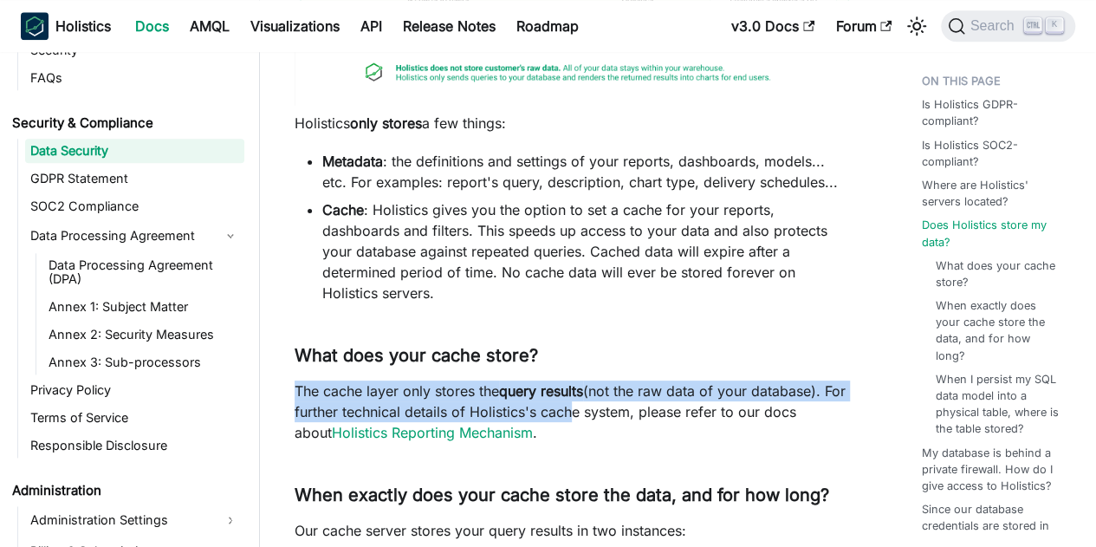
drag, startPoint x: 292, startPoint y: 366, endPoint x: 587, endPoint y: 385, distance: 296.1
click at [587, 385] on article "Security & Compliance Data Security On this page Data Security Is Holistics GDP…" at bounding box center [574, 530] width 586 height 2834
click at [466, 424] on link "Holistics Reporting Mechanism" at bounding box center [432, 432] width 201 height 17
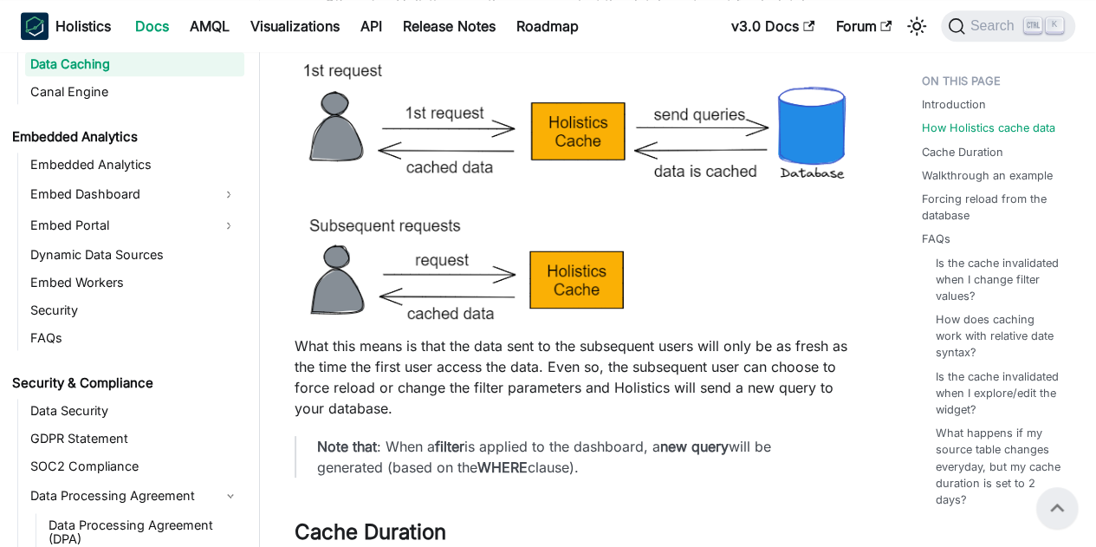
scroll to position [1040, 0]
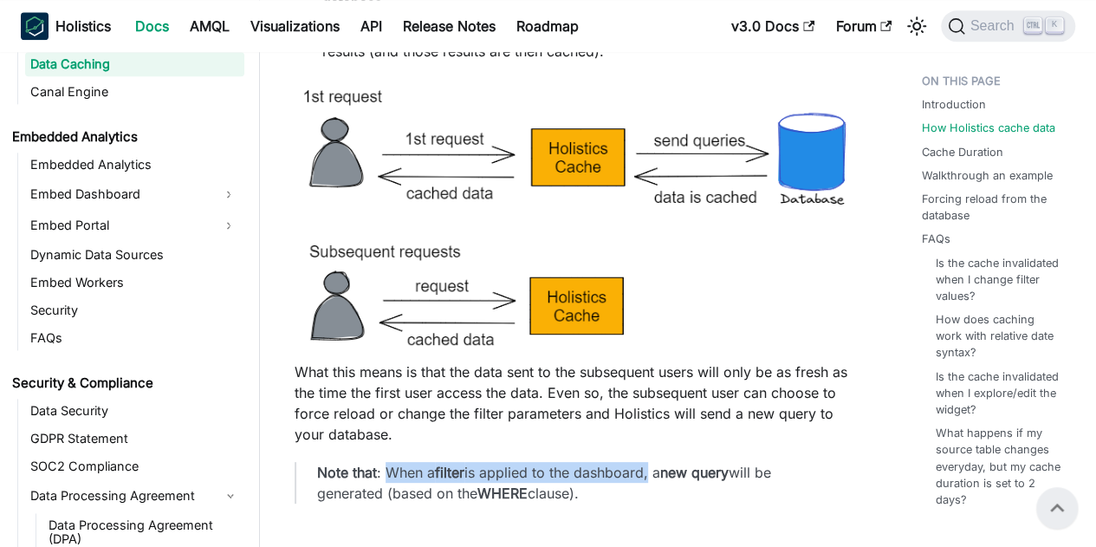
drag, startPoint x: 387, startPoint y: 475, endPoint x: 652, endPoint y: 477, distance: 264.3
click at [652, 477] on p "Note that : When a filter is applied to the dashboard, a new query will be gene…" at bounding box center [574, 483] width 515 height 42
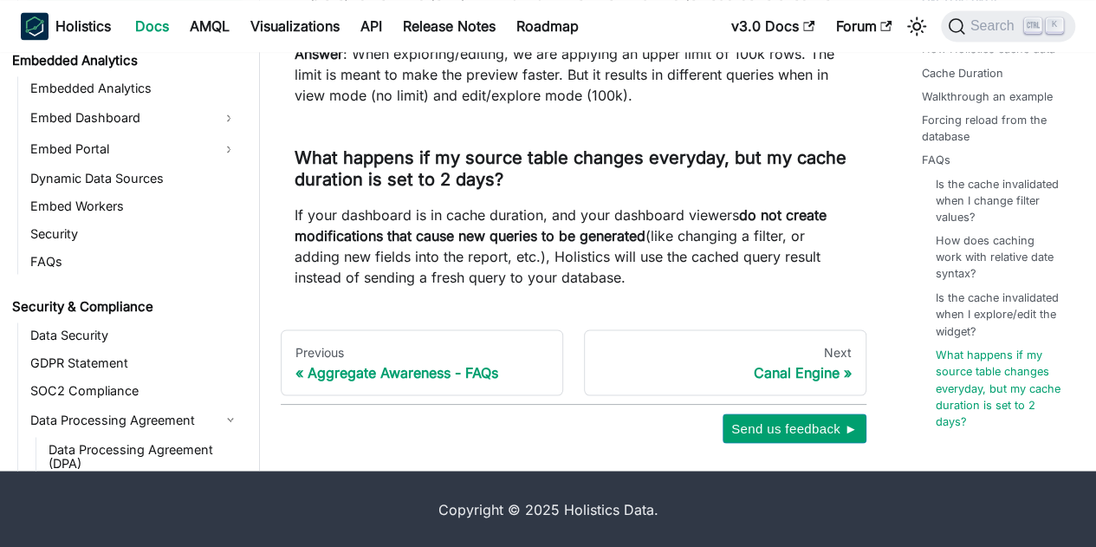
scroll to position [4629, 0]
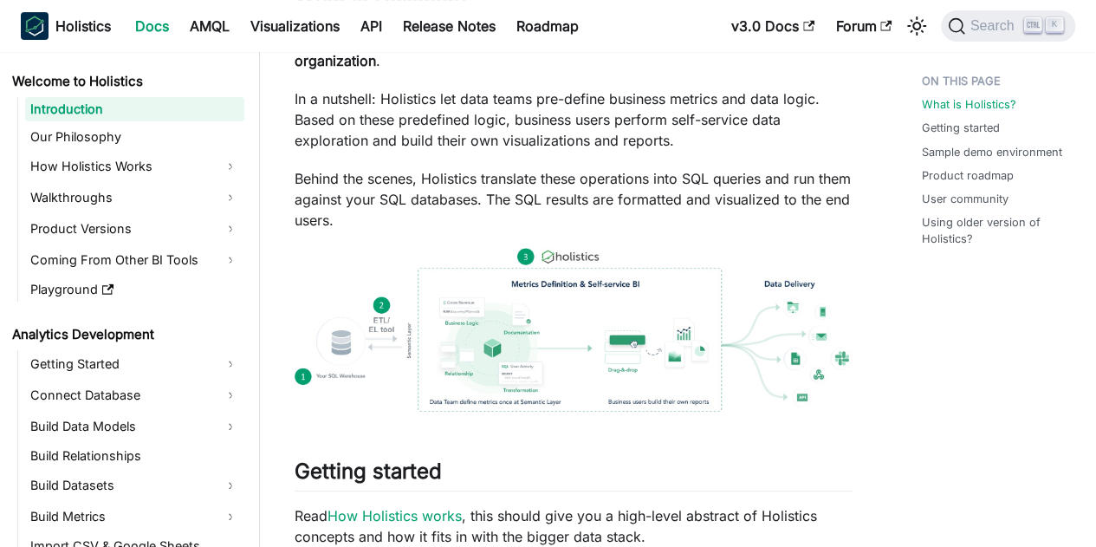
scroll to position [260, 0]
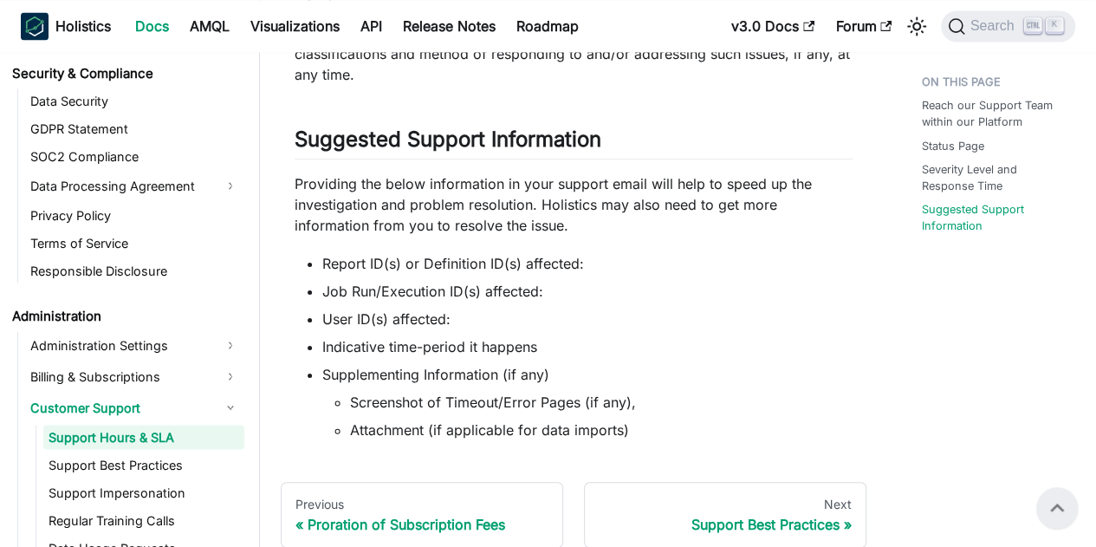
scroll to position [1588, 0]
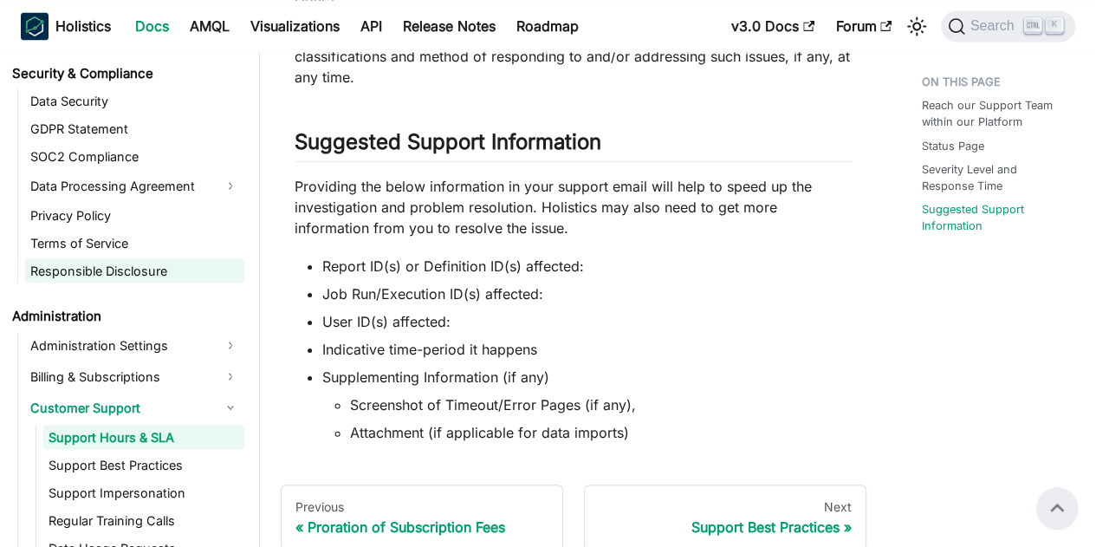
click at [145, 274] on link "Responsible Disclosure" at bounding box center [134, 270] width 219 height 24
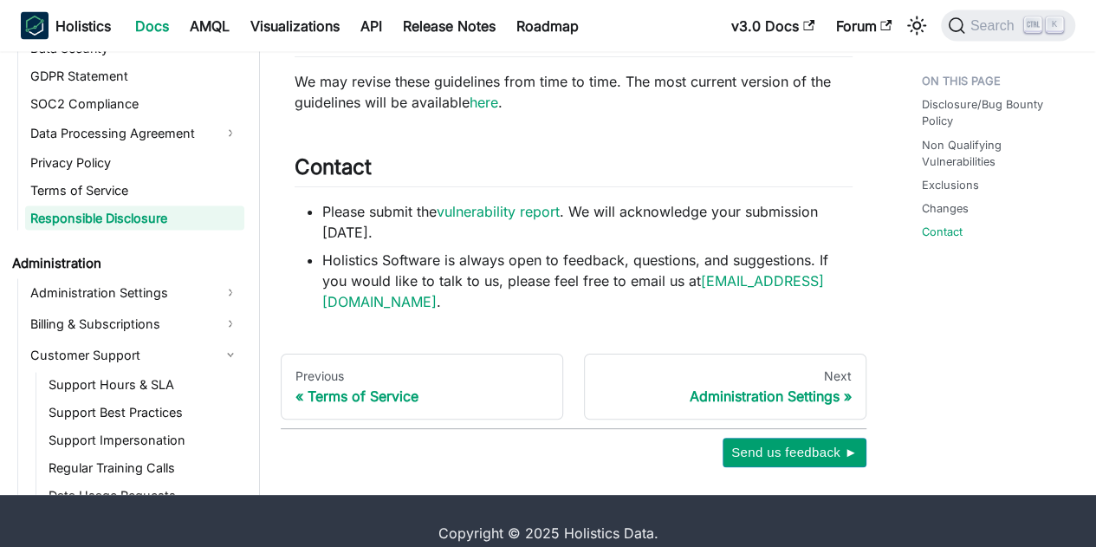
scroll to position [1988, 0]
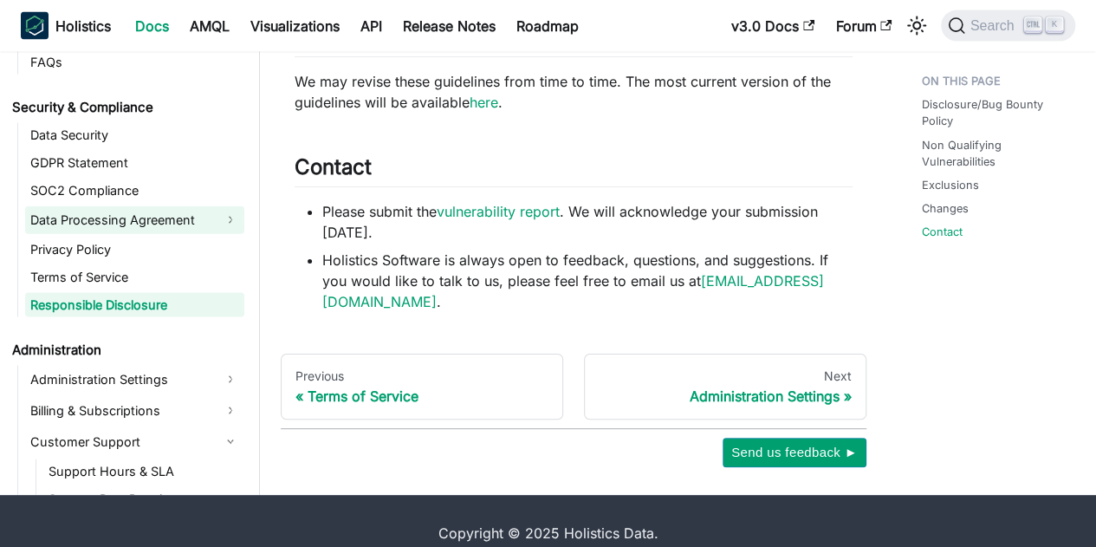
click at [126, 206] on link "Data Processing Agreement" at bounding box center [134, 220] width 219 height 28
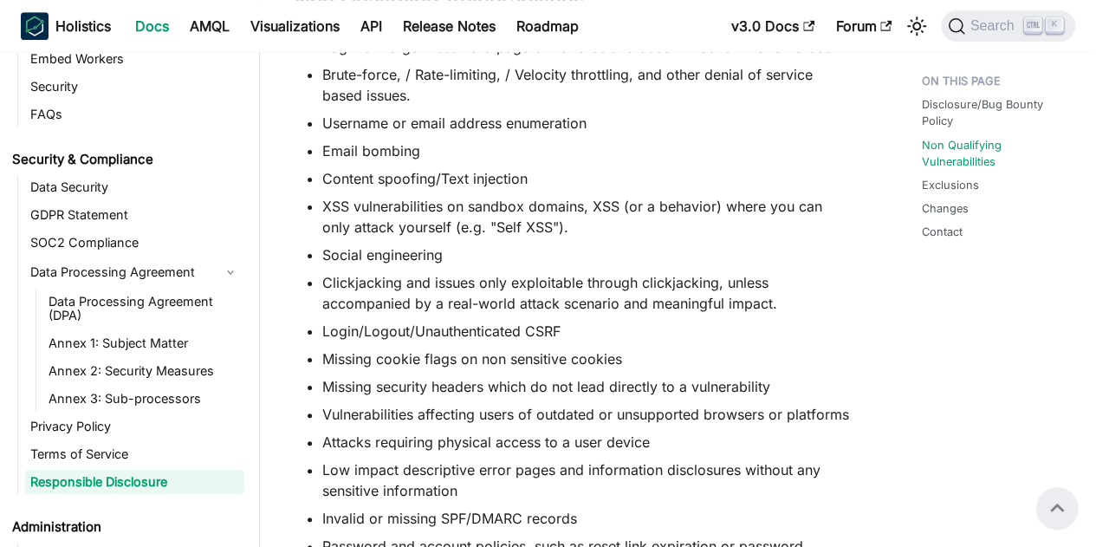
scroll to position [698, 0]
